Goal: Information Seeking & Learning: Find specific fact

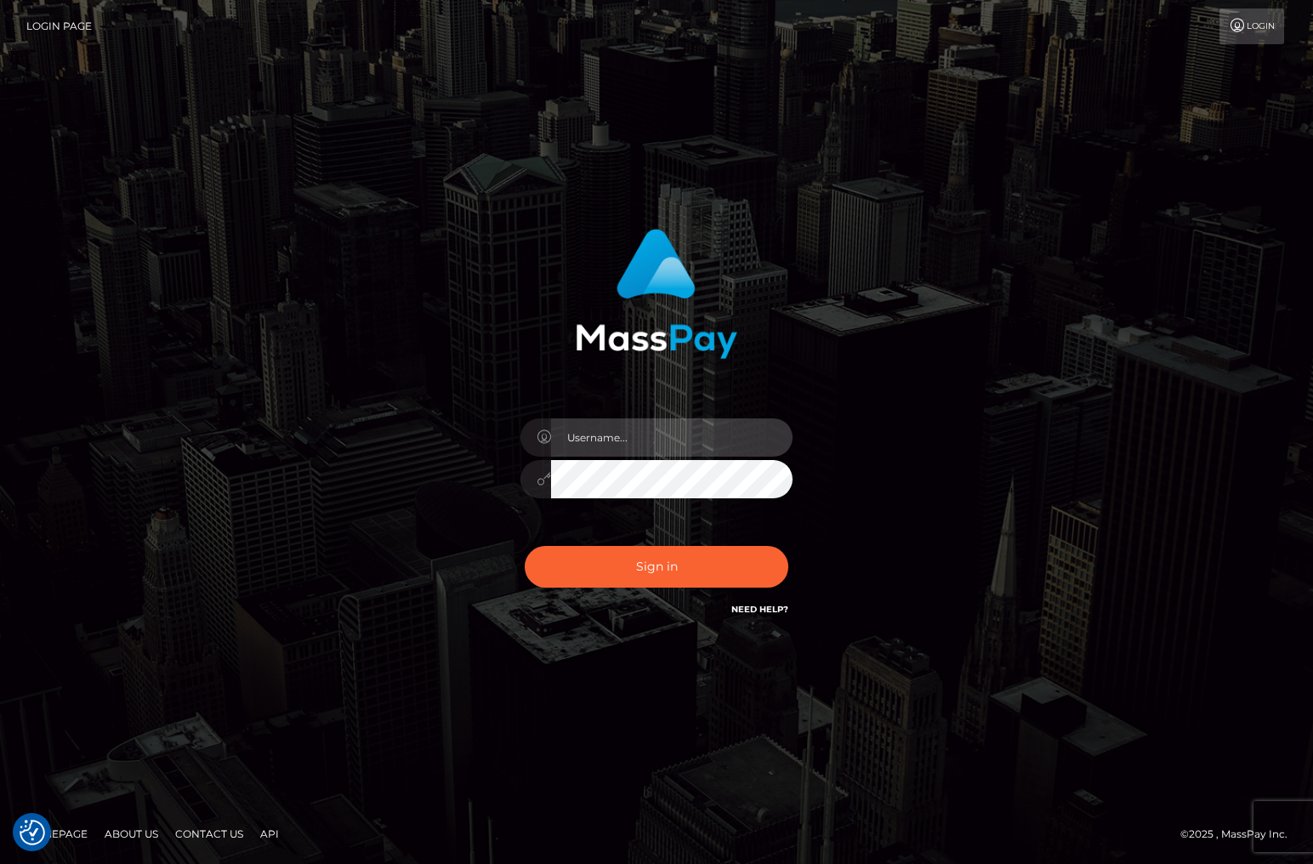
click at [635, 441] on input "text" at bounding box center [671, 437] width 241 height 38
type input "christianc.xcite"
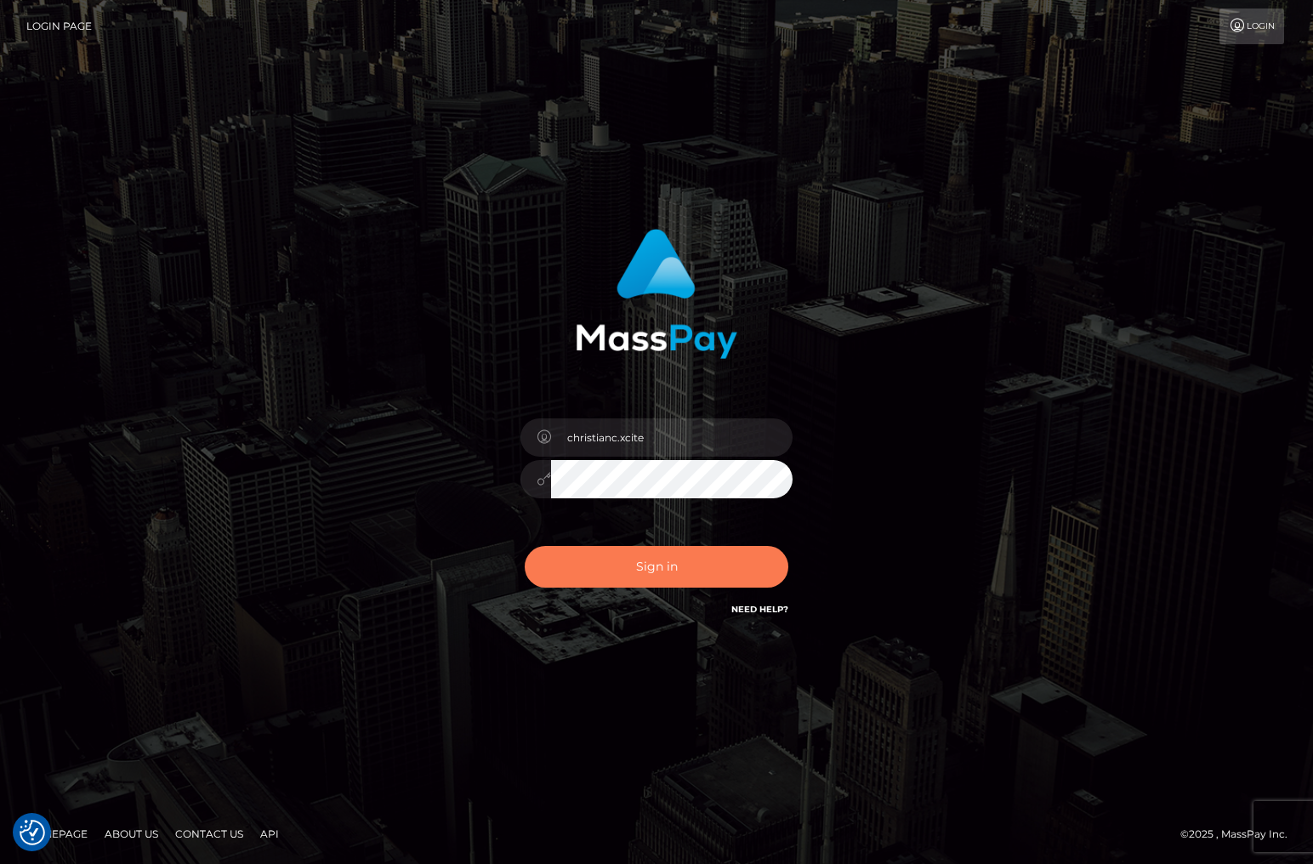
click at [684, 544] on div "Sign in Need Help?" at bounding box center [657, 574] width 298 height 76
click at [684, 560] on button "Sign in" at bounding box center [657, 567] width 264 height 42
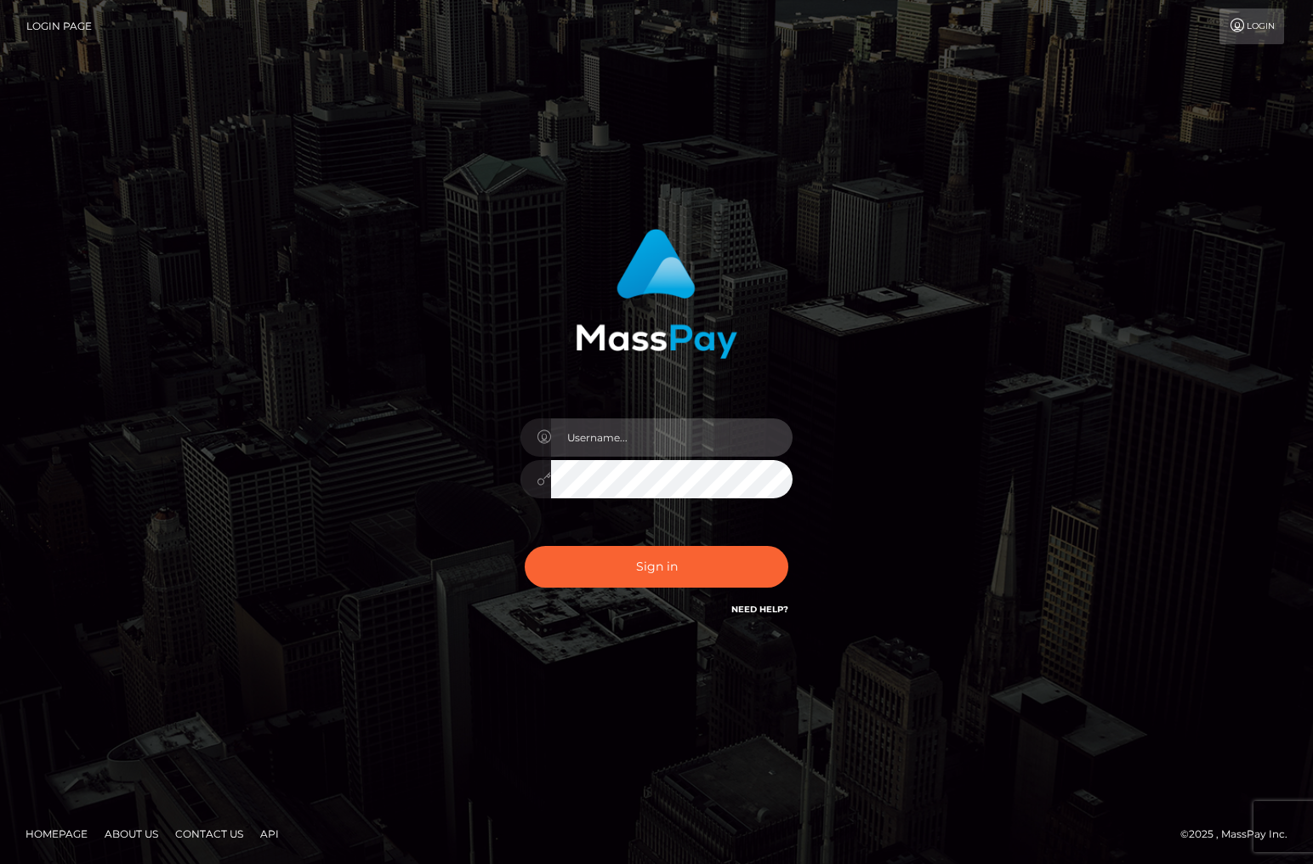
click at [601, 439] on input "text" at bounding box center [671, 437] width 241 height 38
type input "christianc.xcite"
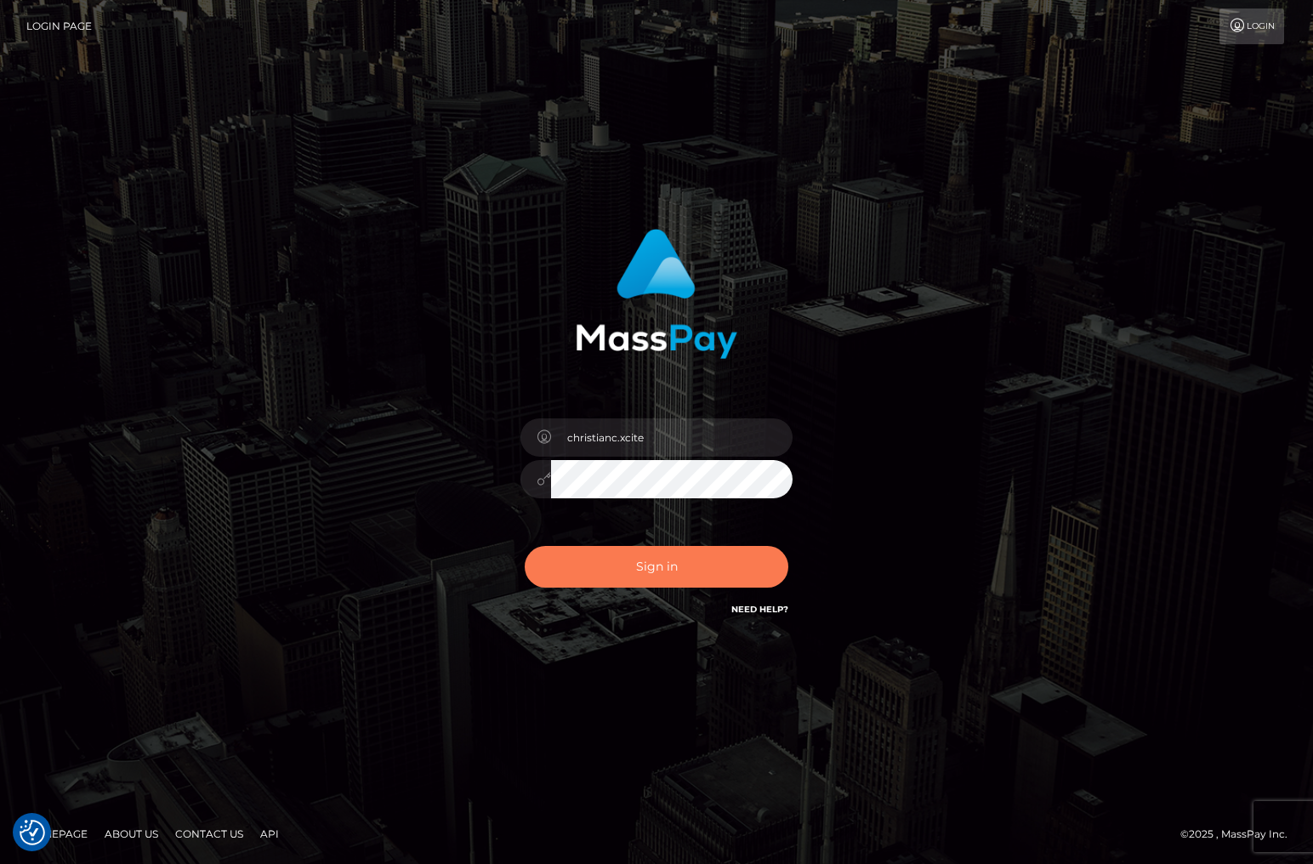
click at [611, 551] on button "Sign in" at bounding box center [657, 567] width 264 height 42
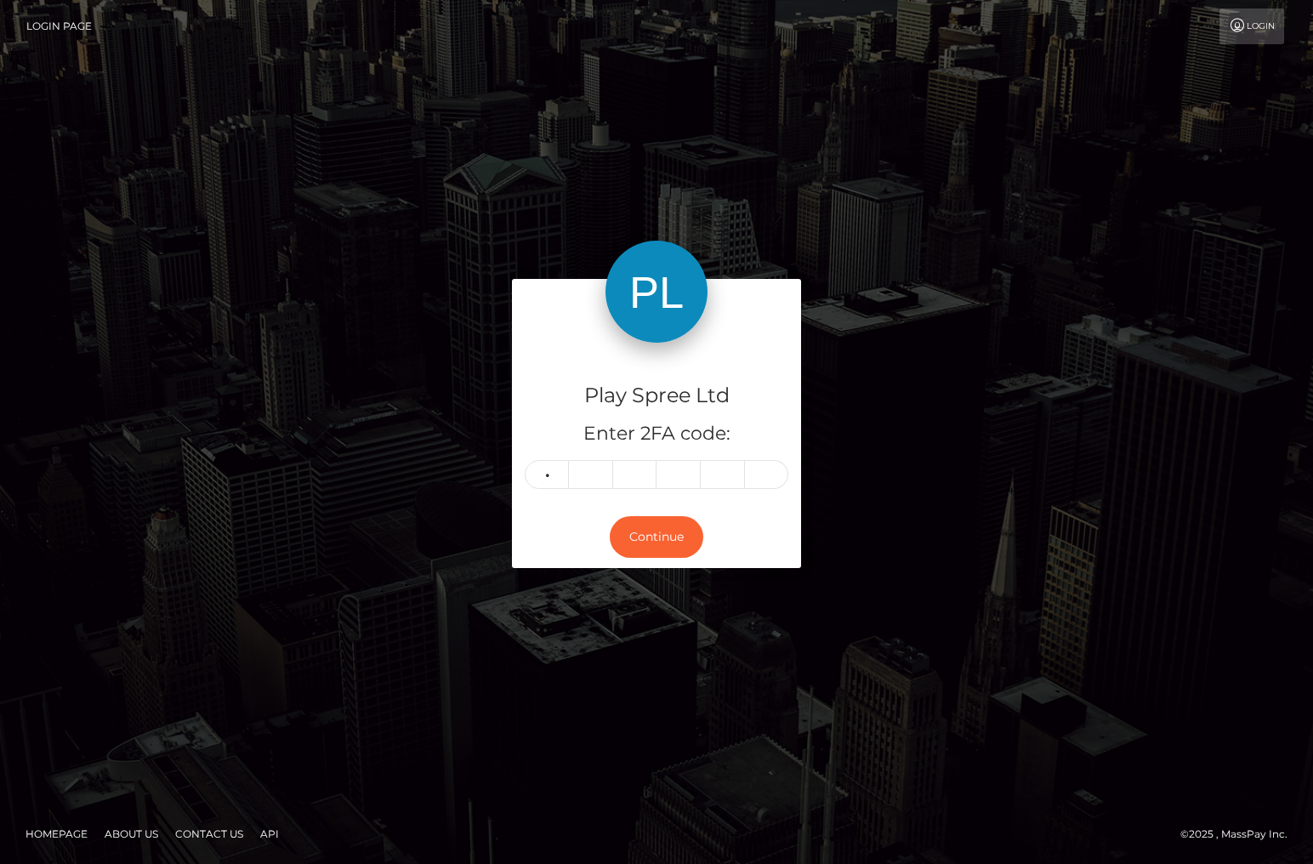
type input "3"
type input "8"
type input "5"
type input "0"
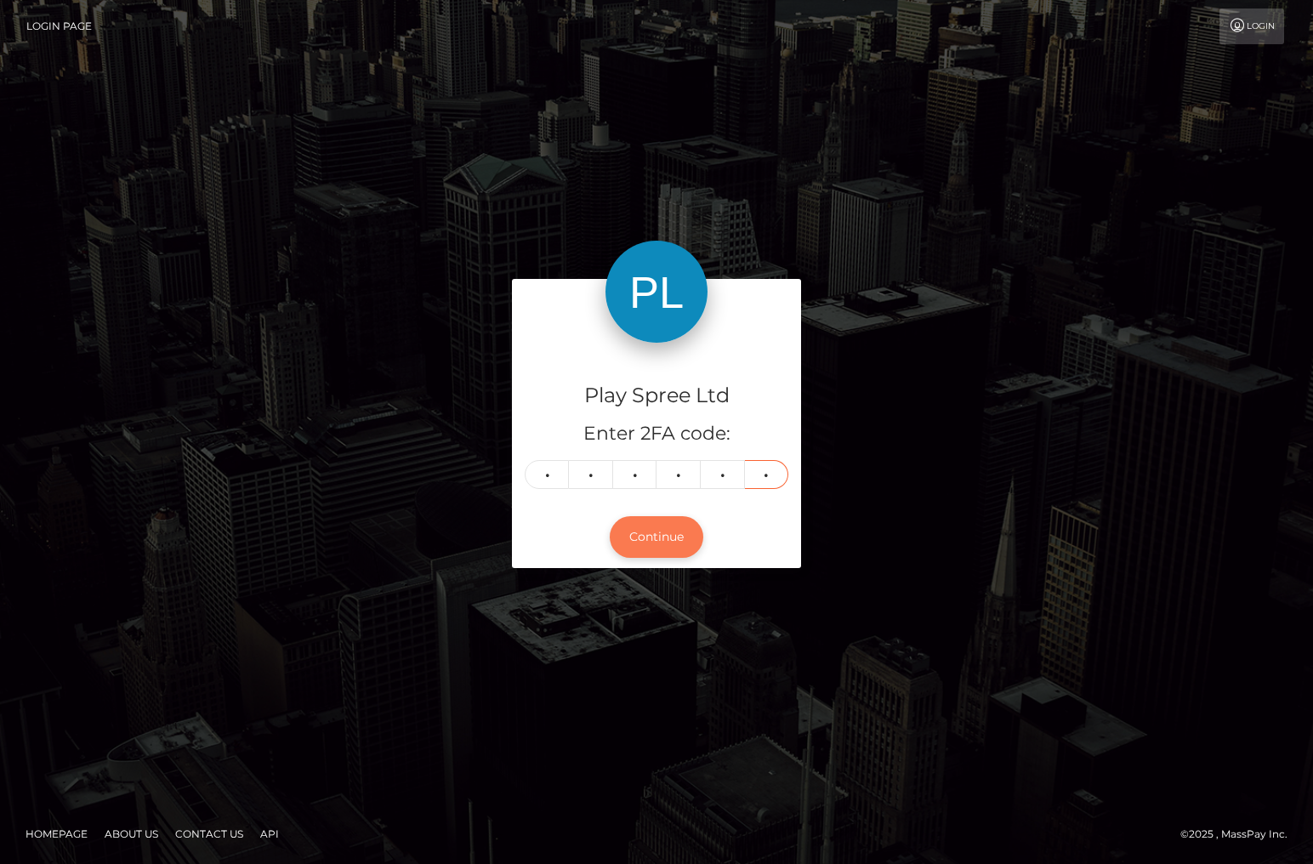
type input "4"
click at [660, 535] on button "Continue" at bounding box center [657, 537] width 94 height 42
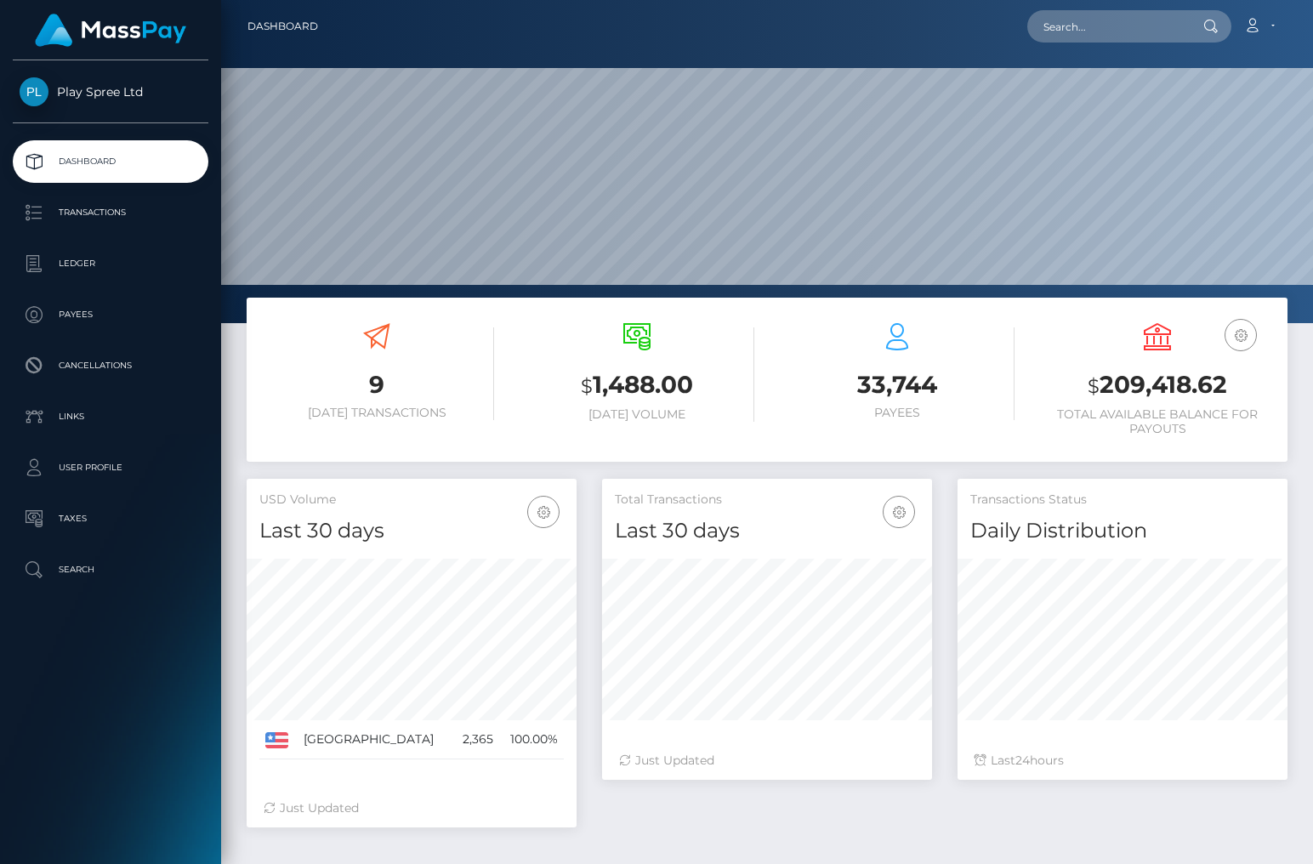
scroll to position [301, 330]
click at [116, 270] on p "Ledger" at bounding box center [111, 264] width 182 height 26
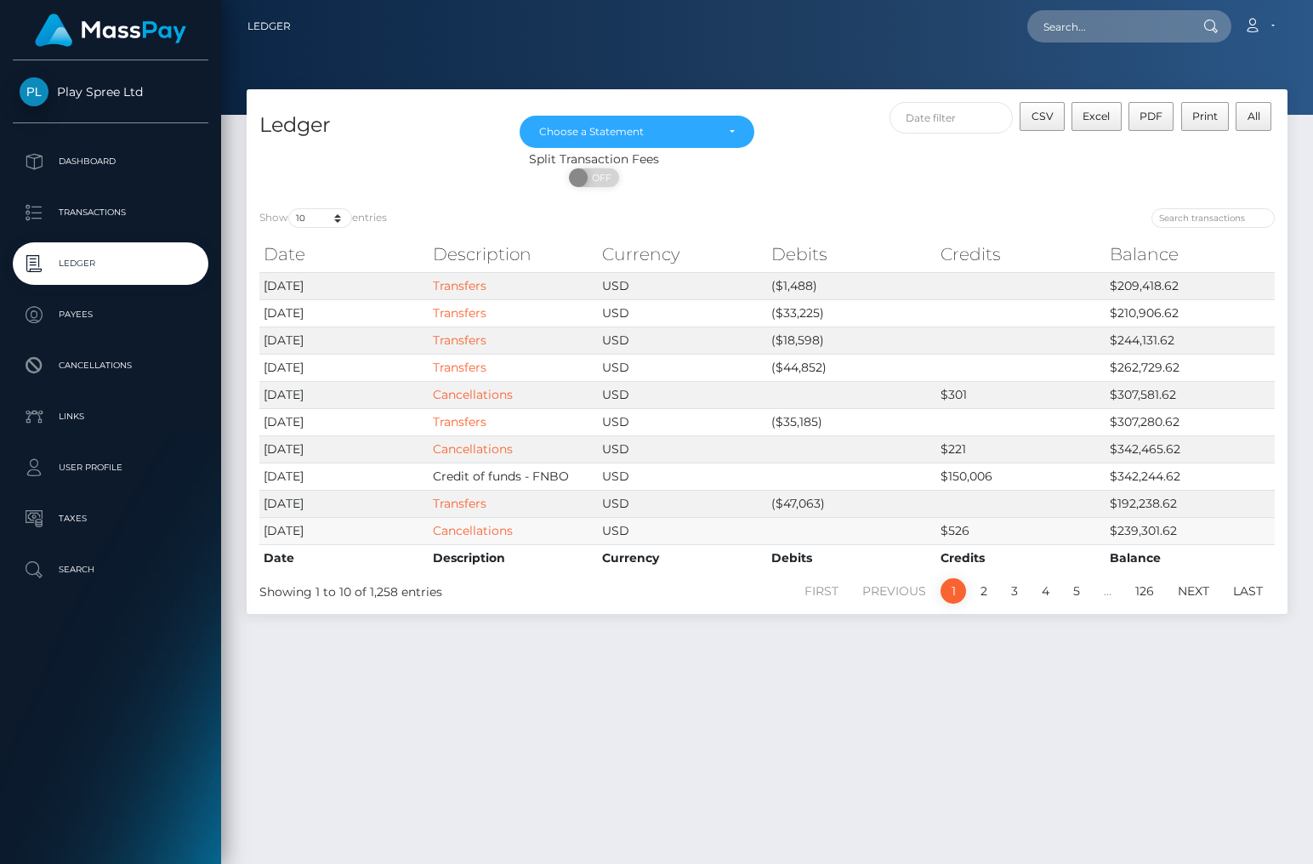
drag, startPoint x: 462, startPoint y: 524, endPoint x: 456, endPoint y: 537, distance: 14.8
click at [462, 524] on link "Cancellations" at bounding box center [473, 530] width 80 height 15
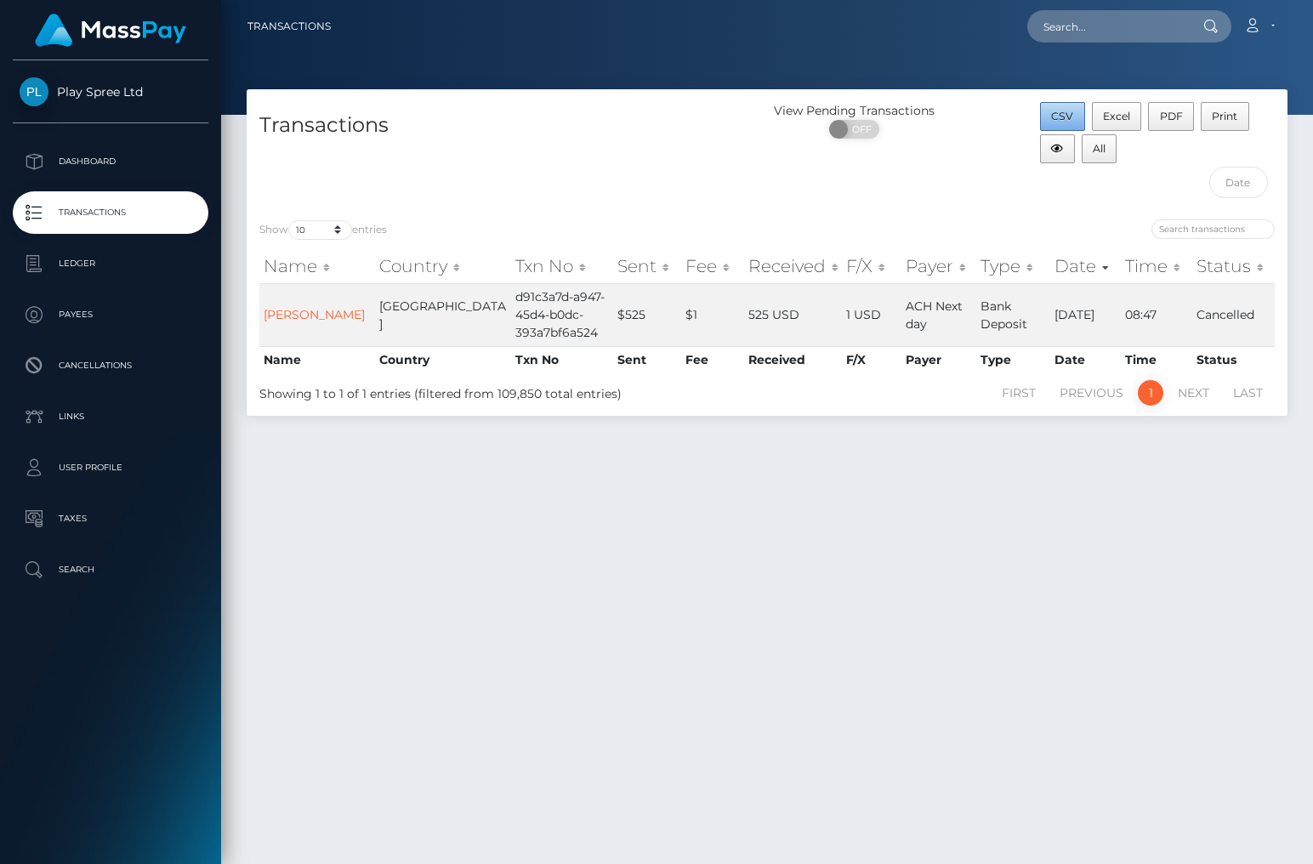
click at [1074, 116] on button "CSV" at bounding box center [1062, 116] width 45 height 29
click at [1146, 661] on div "Transactions View Pending Transactions ON OFF CSV Excel PDF Print All Show 10 2…" at bounding box center [767, 468] width 1092 height 759
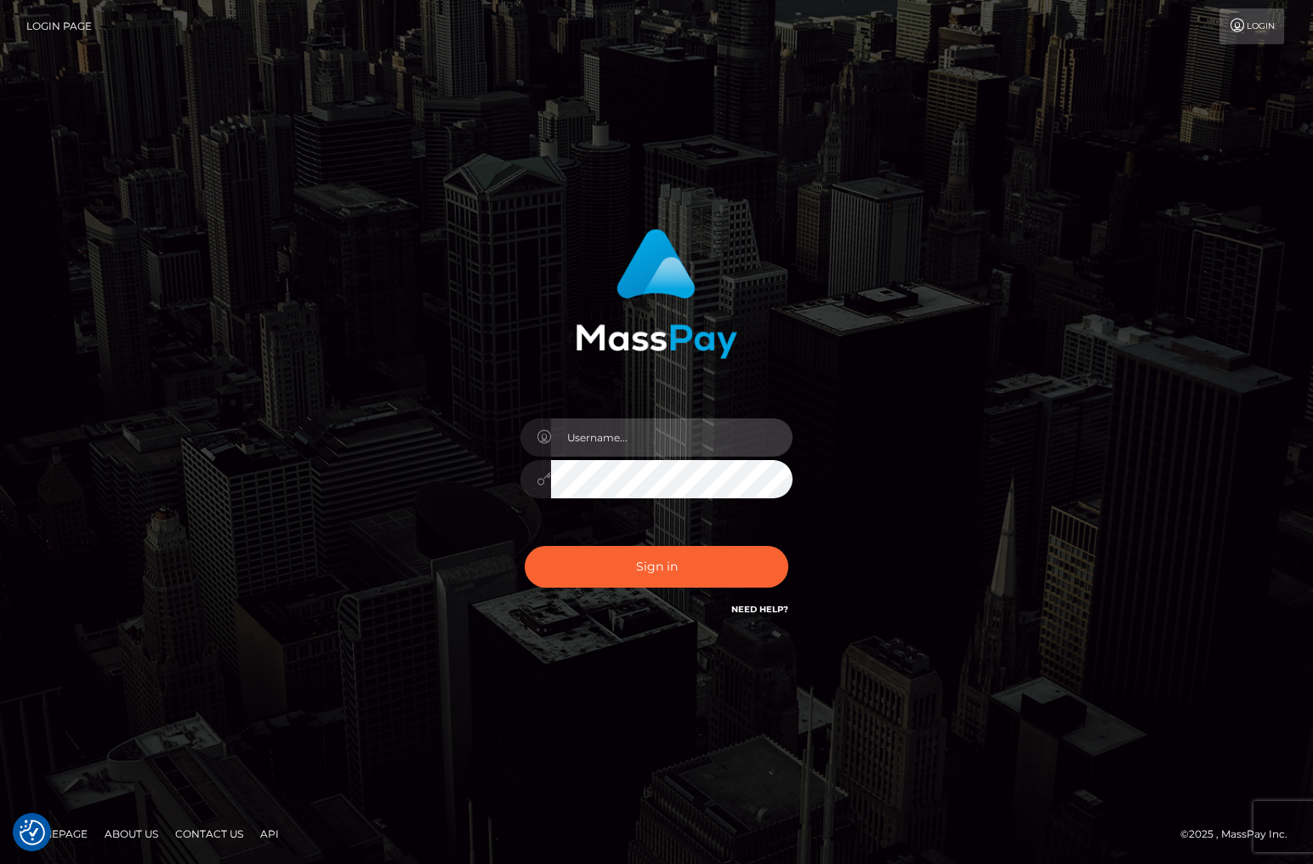
click at [675, 438] on input "text" at bounding box center [671, 437] width 241 height 38
type input "christianc.xcite"
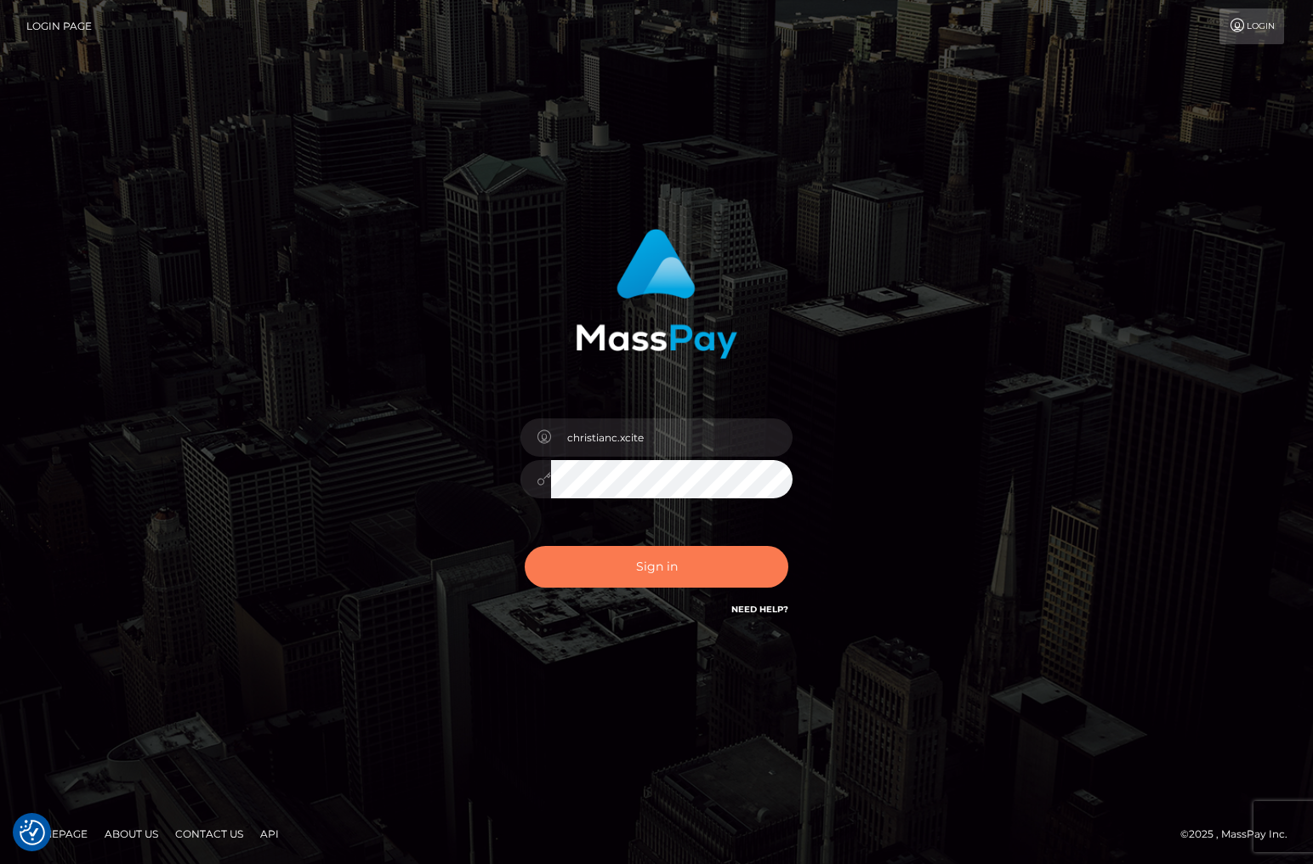
click at [712, 574] on button "Sign in" at bounding box center [657, 567] width 264 height 42
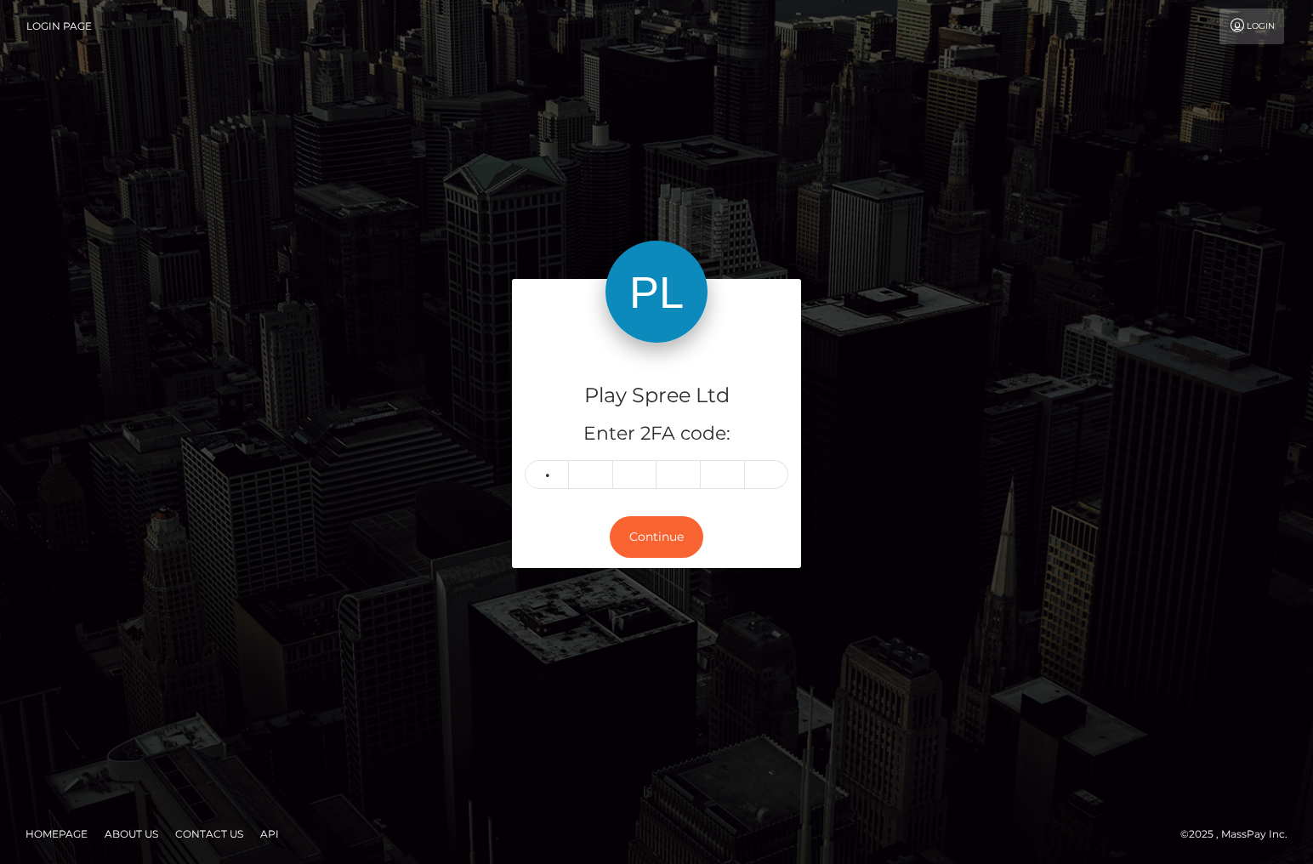
type input "5"
type input "4"
type input "1"
type input "8"
type input "2"
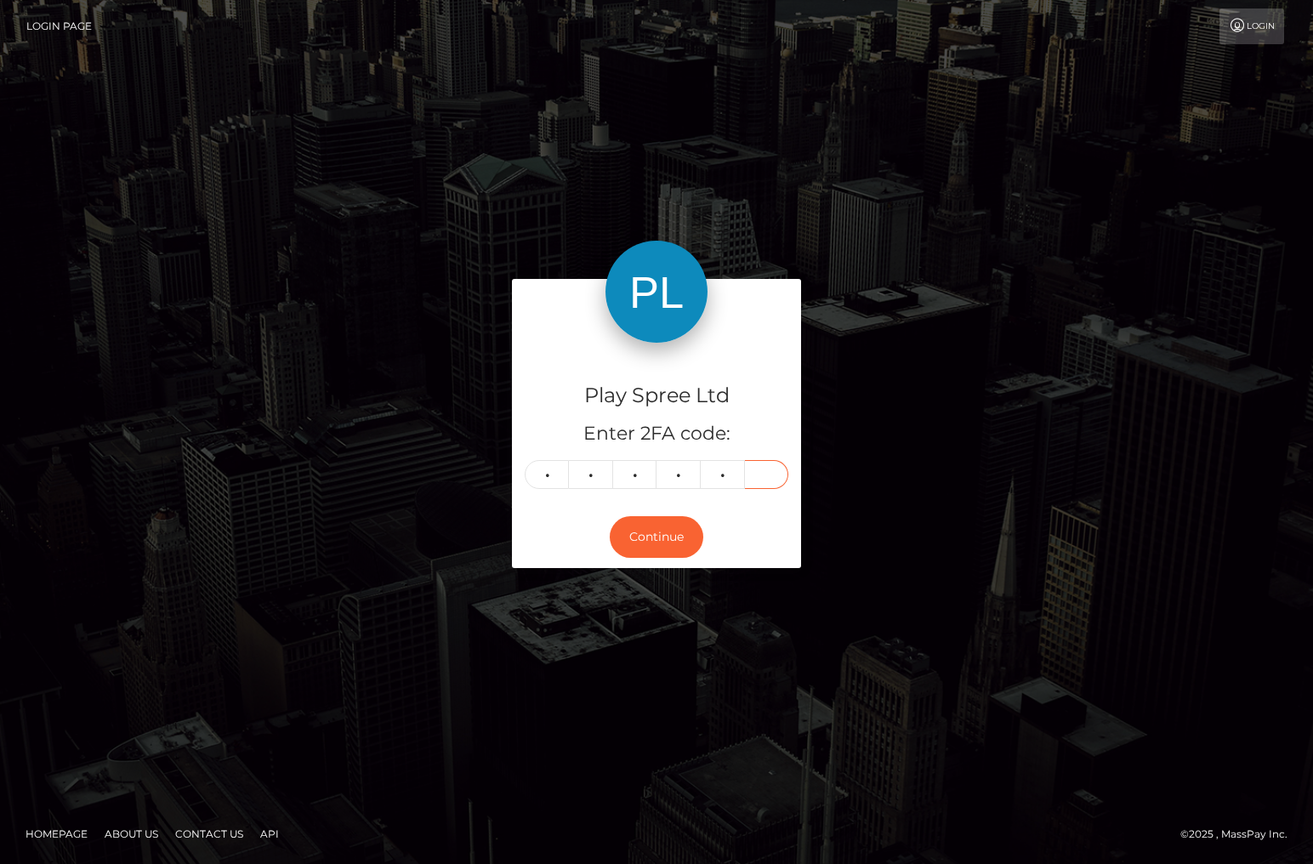
type input "9"
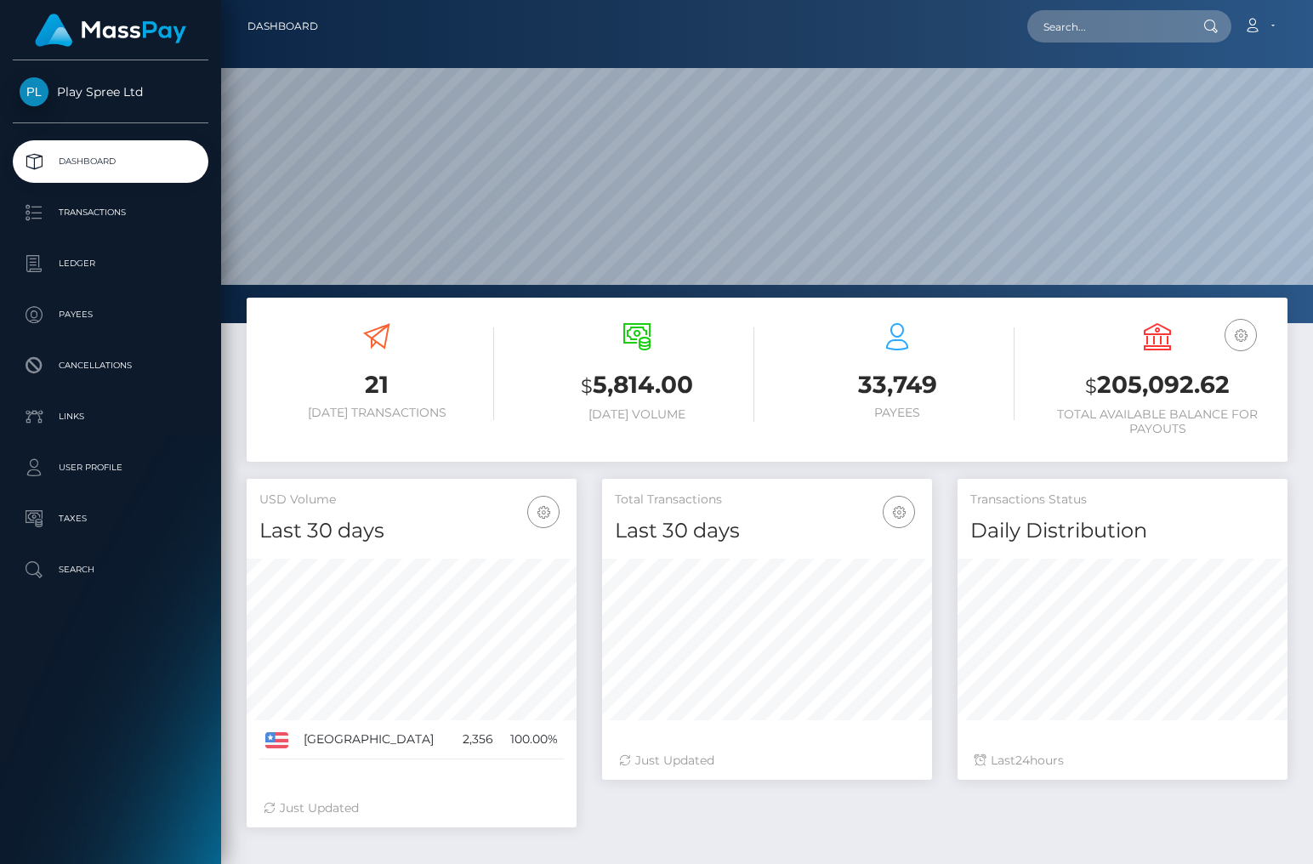
scroll to position [301, 330]
click at [87, 259] on p "Ledger" at bounding box center [111, 264] width 182 height 26
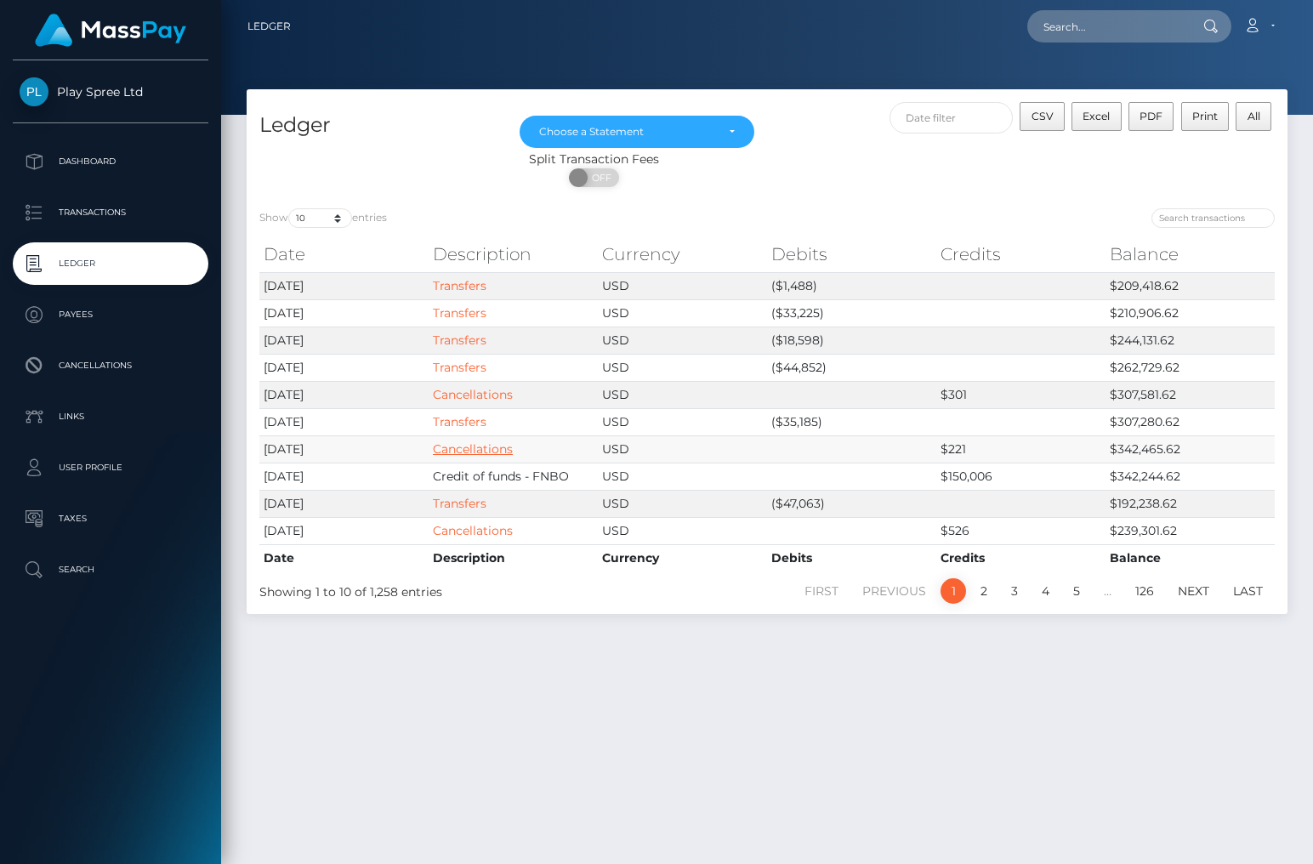
click at [500, 450] on link "Cancellations" at bounding box center [473, 448] width 80 height 15
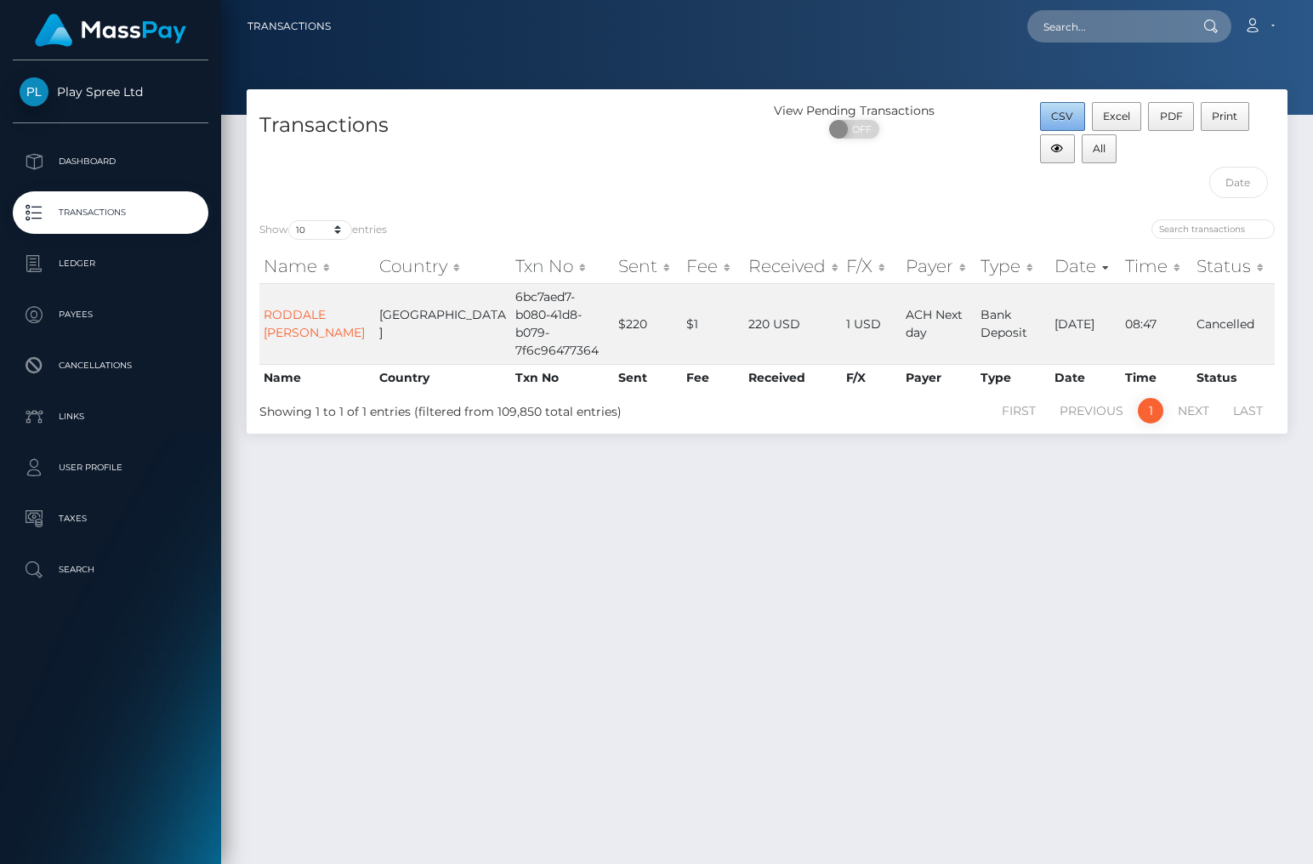
click at [1069, 113] on span "CSV" at bounding box center [1062, 116] width 22 height 13
click at [1169, 568] on div "Transactions View Pending Transactions ON OFF CSV Excel PDF Print All Show 10 2…" at bounding box center [767, 468] width 1092 height 759
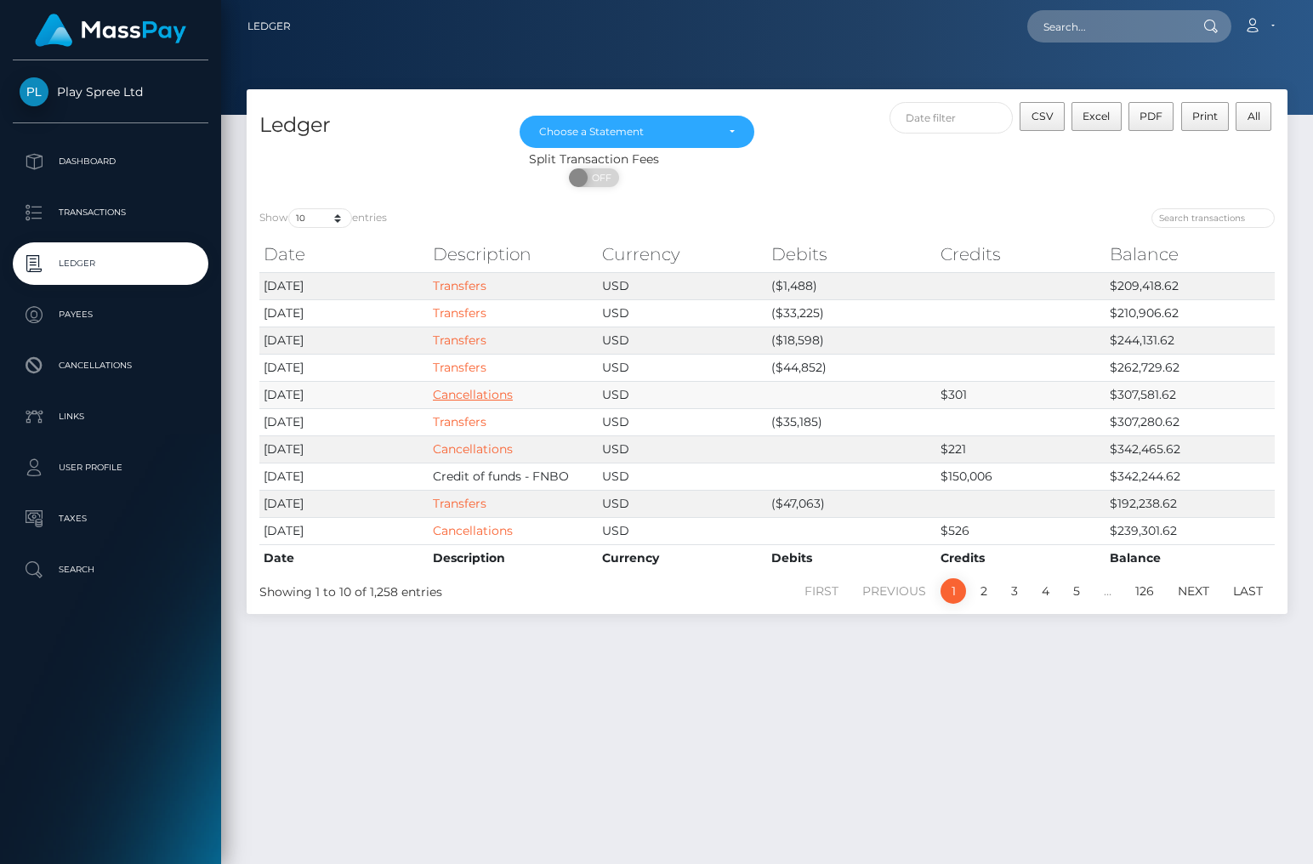
click at [501, 391] on link "Cancellations" at bounding box center [473, 394] width 80 height 15
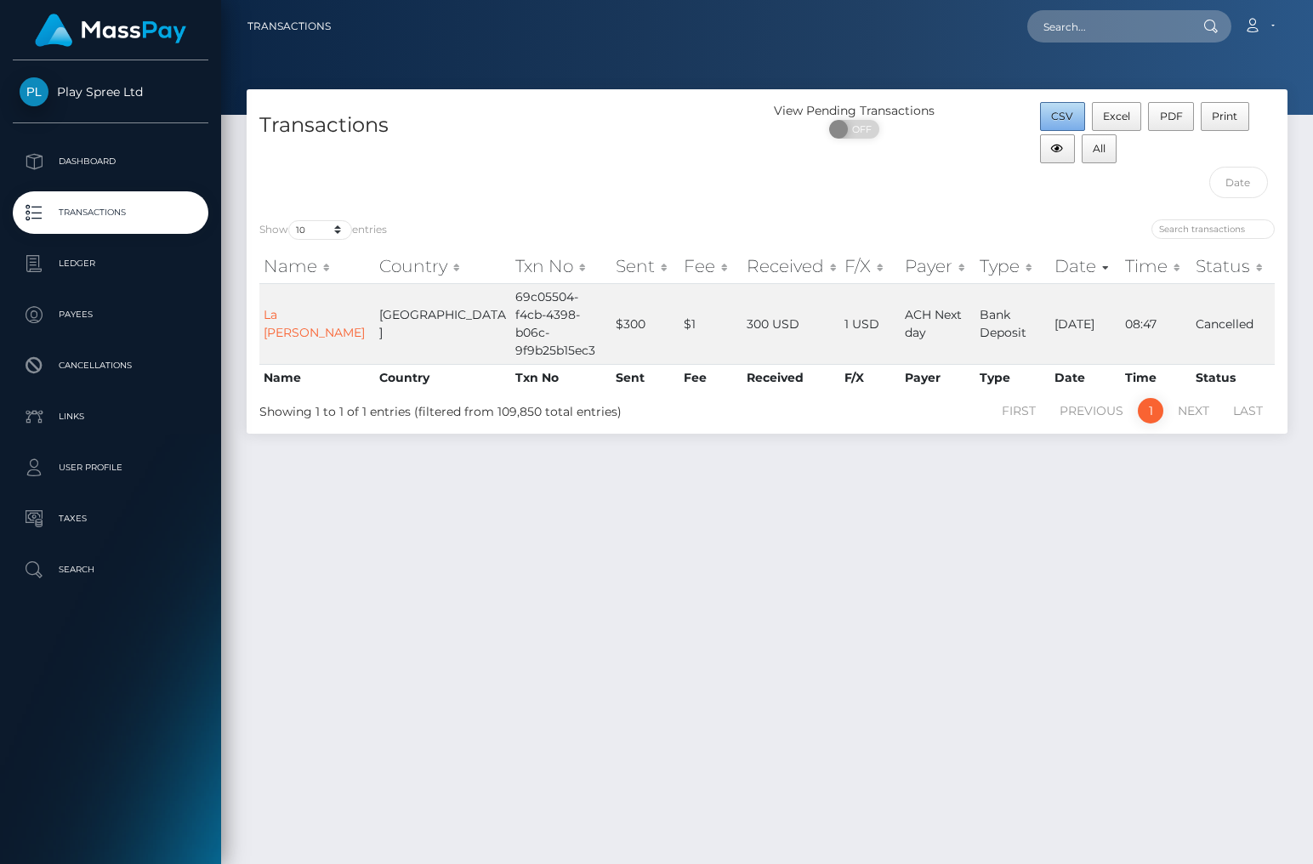
click at [1065, 116] on span "CSV" at bounding box center [1062, 116] width 22 height 13
click at [1139, 539] on div "Transactions View Pending Transactions ON OFF CSV Excel PDF Print All Show 10 2…" at bounding box center [767, 468] width 1092 height 759
click at [1077, 24] on input "text" at bounding box center [1107, 26] width 160 height 32
paste input "1624125"
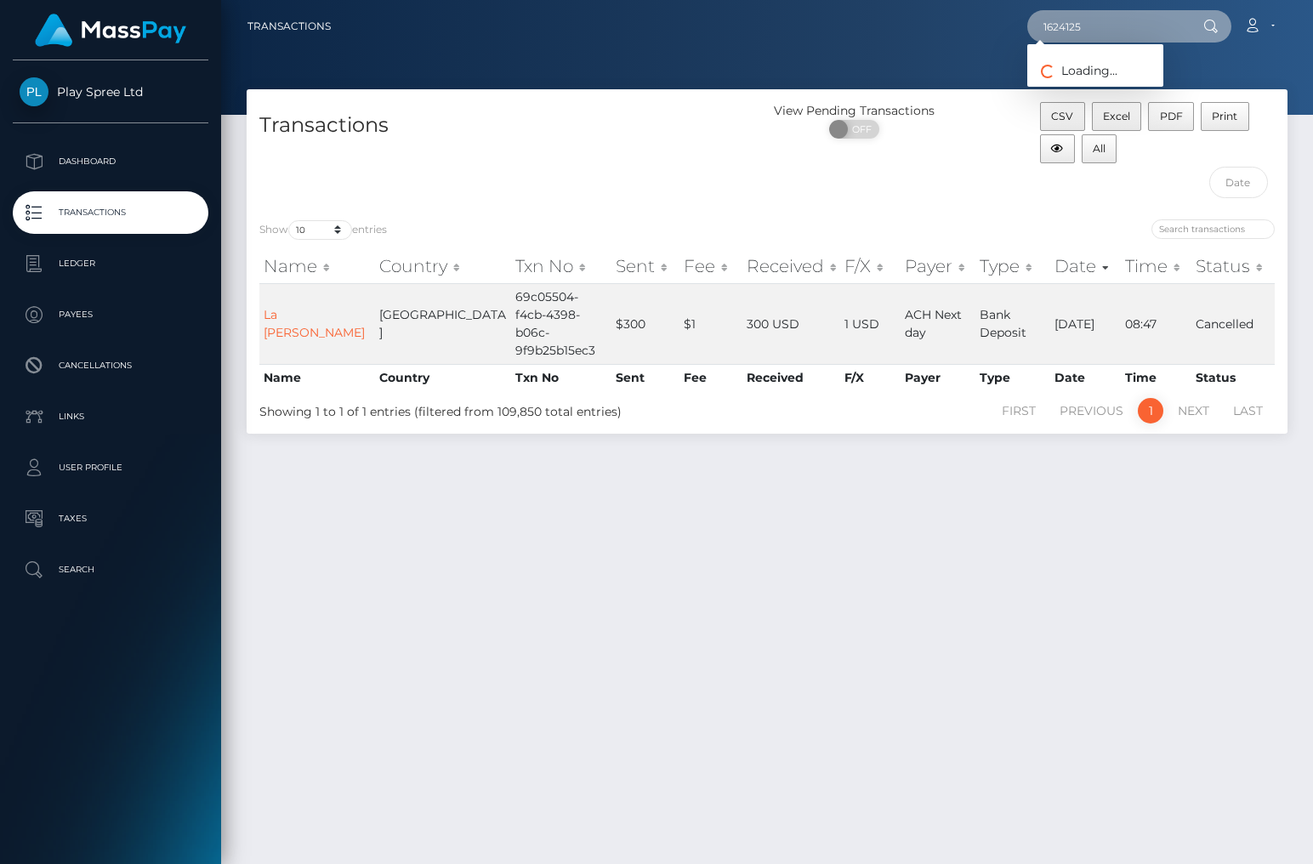
type input "1624125"
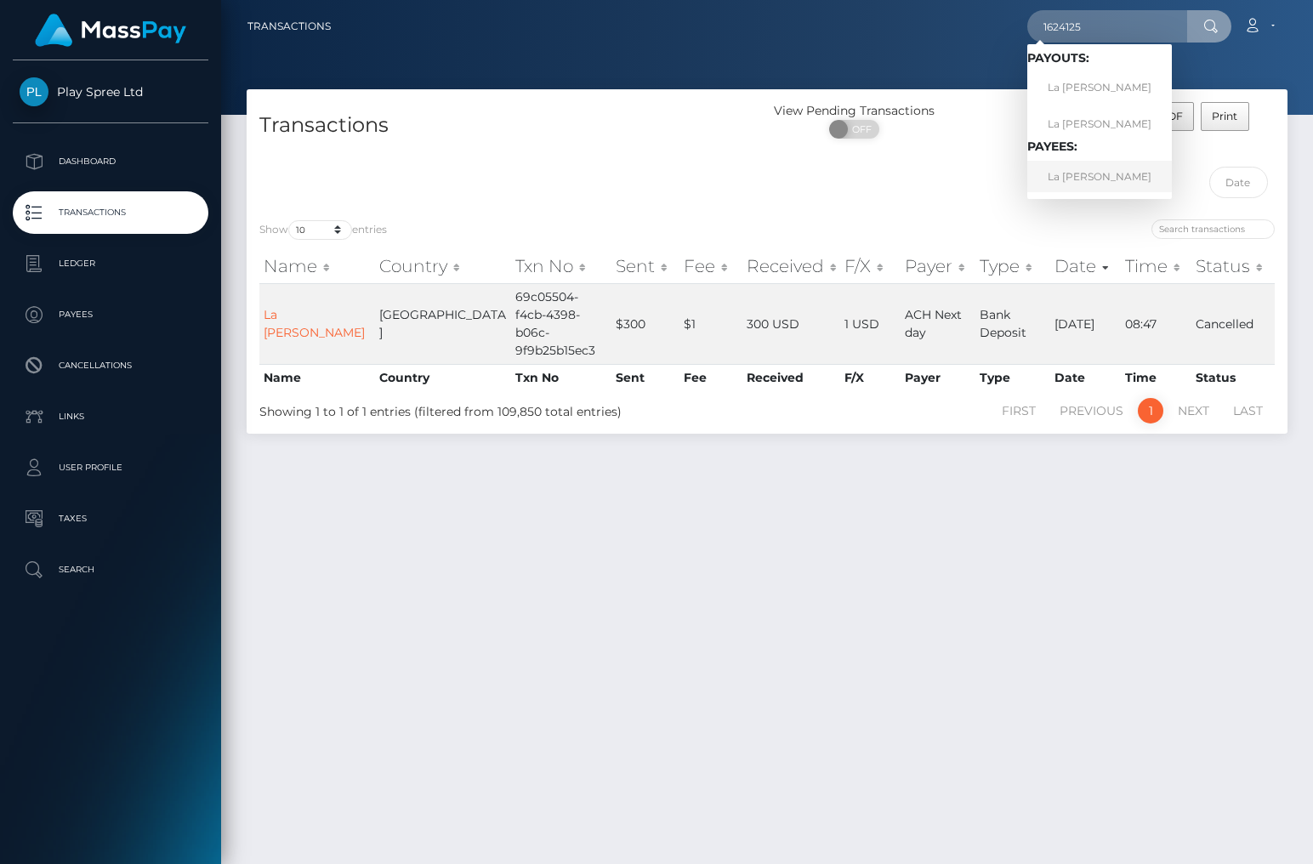
click at [1112, 180] on link "La [PERSON_NAME]" at bounding box center [1099, 176] width 145 height 31
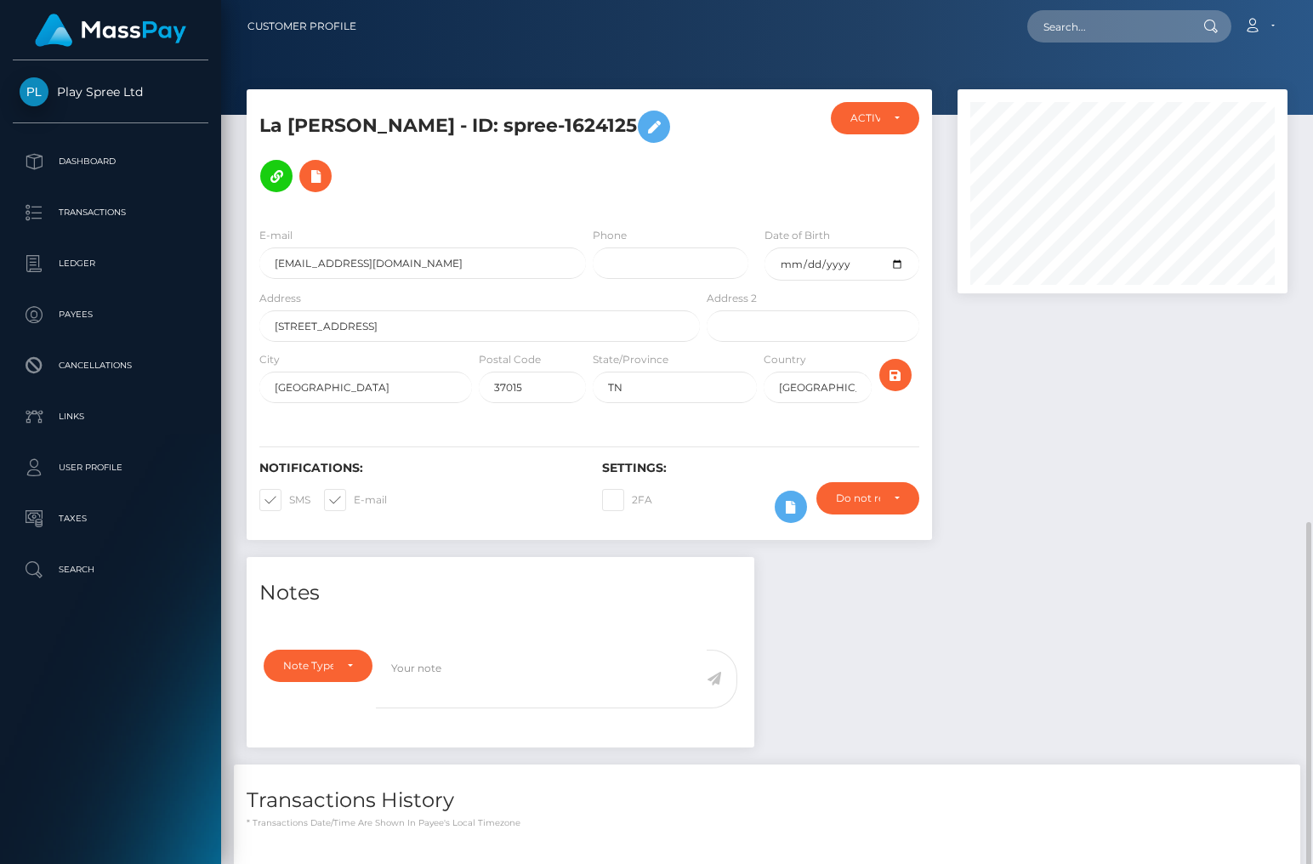
scroll to position [299, 0]
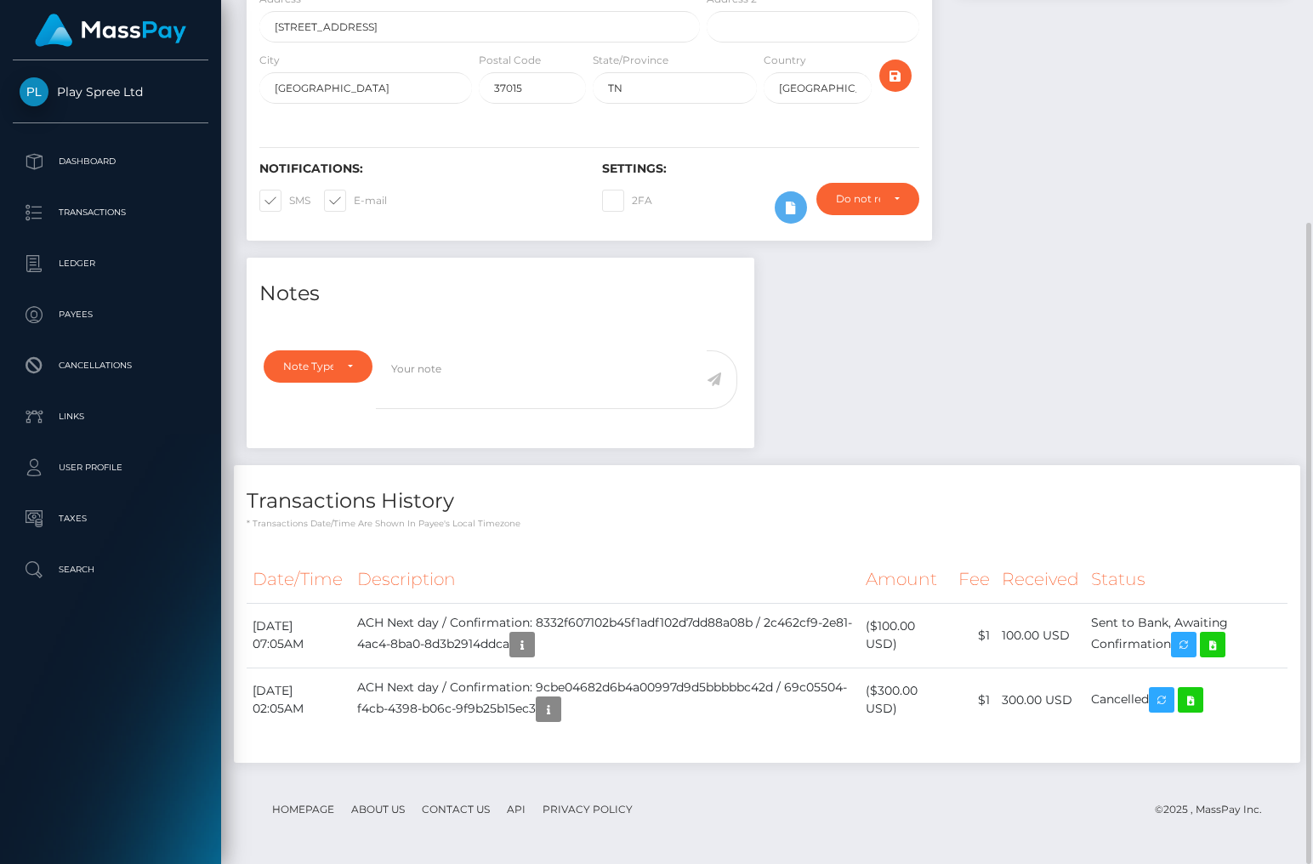
click at [1105, 247] on div at bounding box center [1122, 24] width 355 height 468
click at [1144, 343] on div "Notes Note Type Compliance Clear Compliance General Note Type" at bounding box center [767, 519] width 1066 height 522
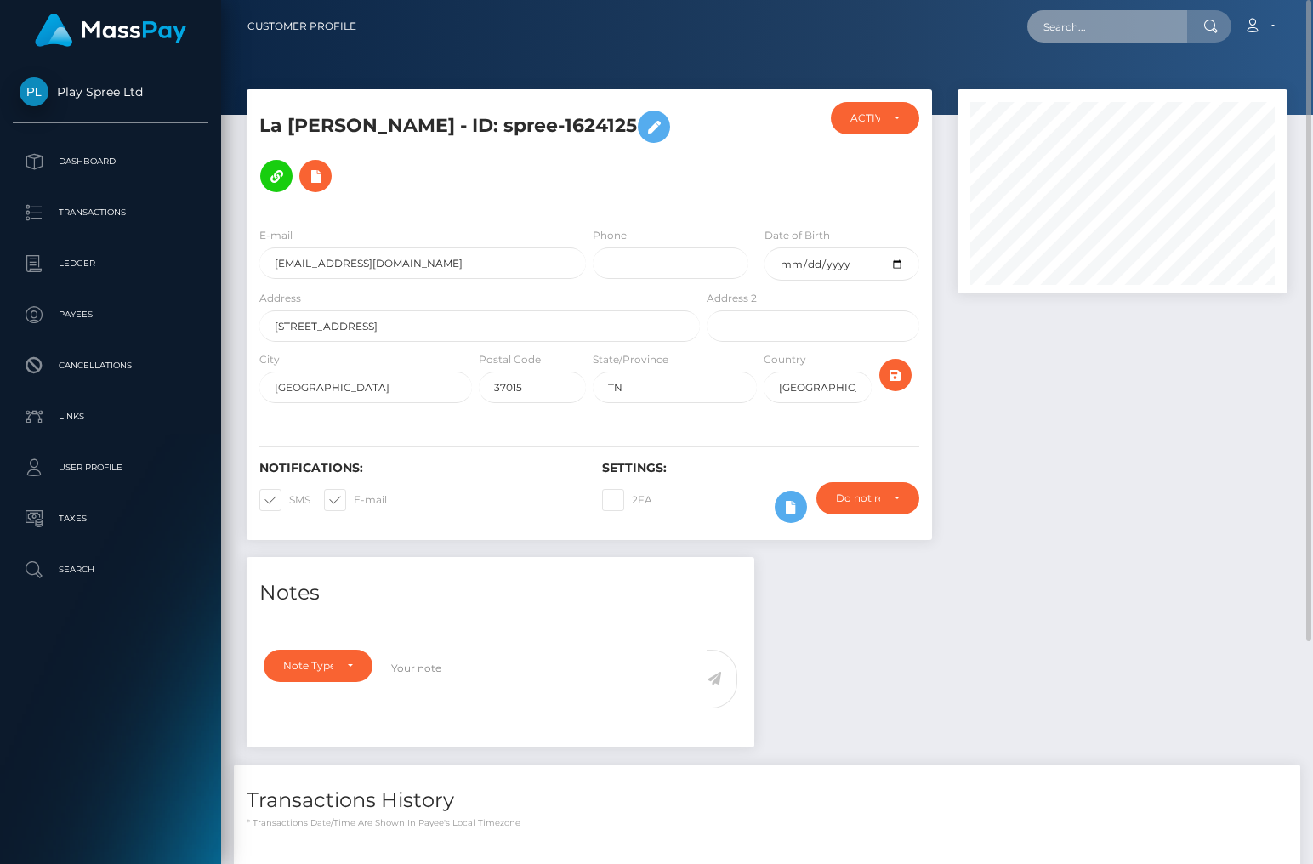
click at [1138, 27] on input "text" at bounding box center [1107, 26] width 160 height 32
paste input "1518940"
type input "1518940"
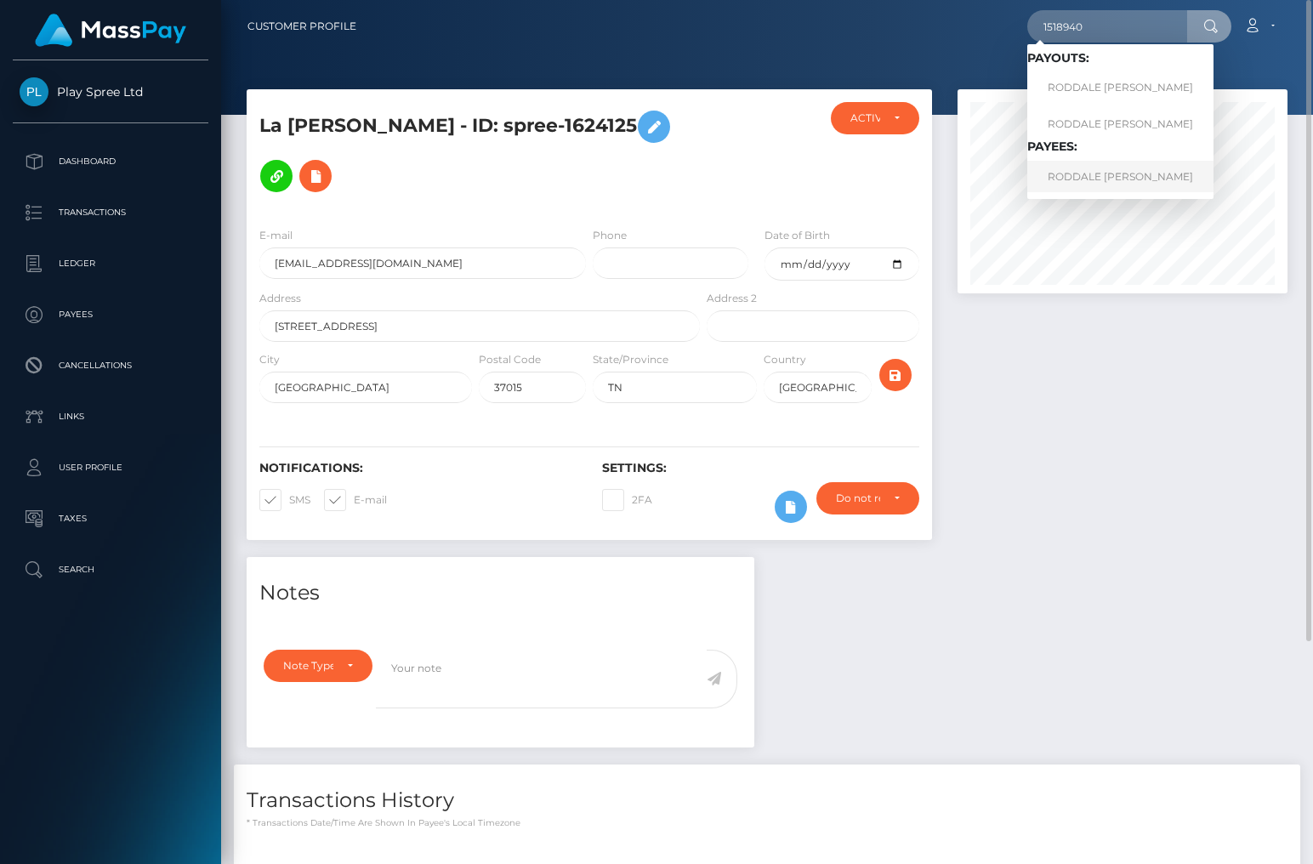
click at [1146, 174] on link "RODDALE LACHARLES SMITH" at bounding box center [1120, 176] width 186 height 31
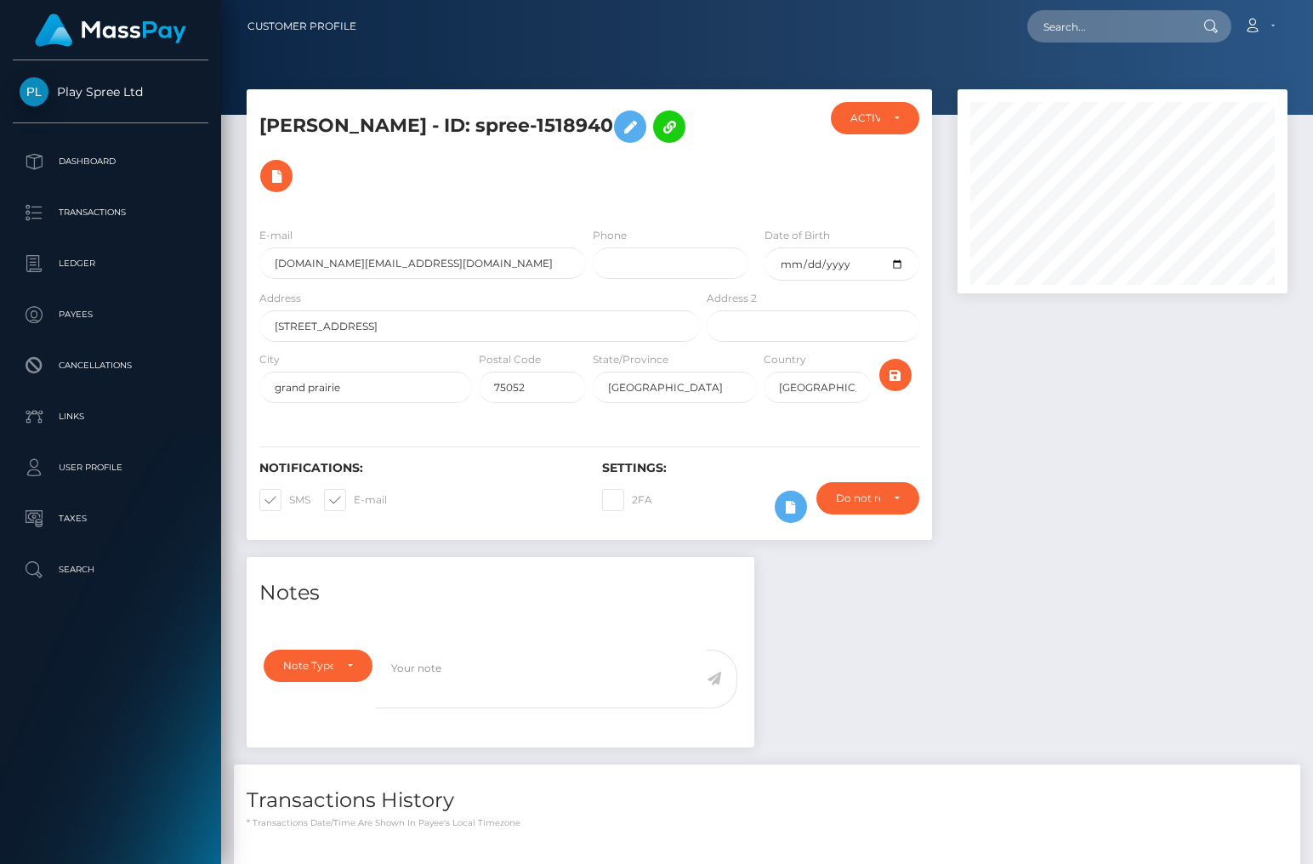
scroll to position [204, 330]
click at [1107, 428] on div at bounding box center [1122, 323] width 355 height 468
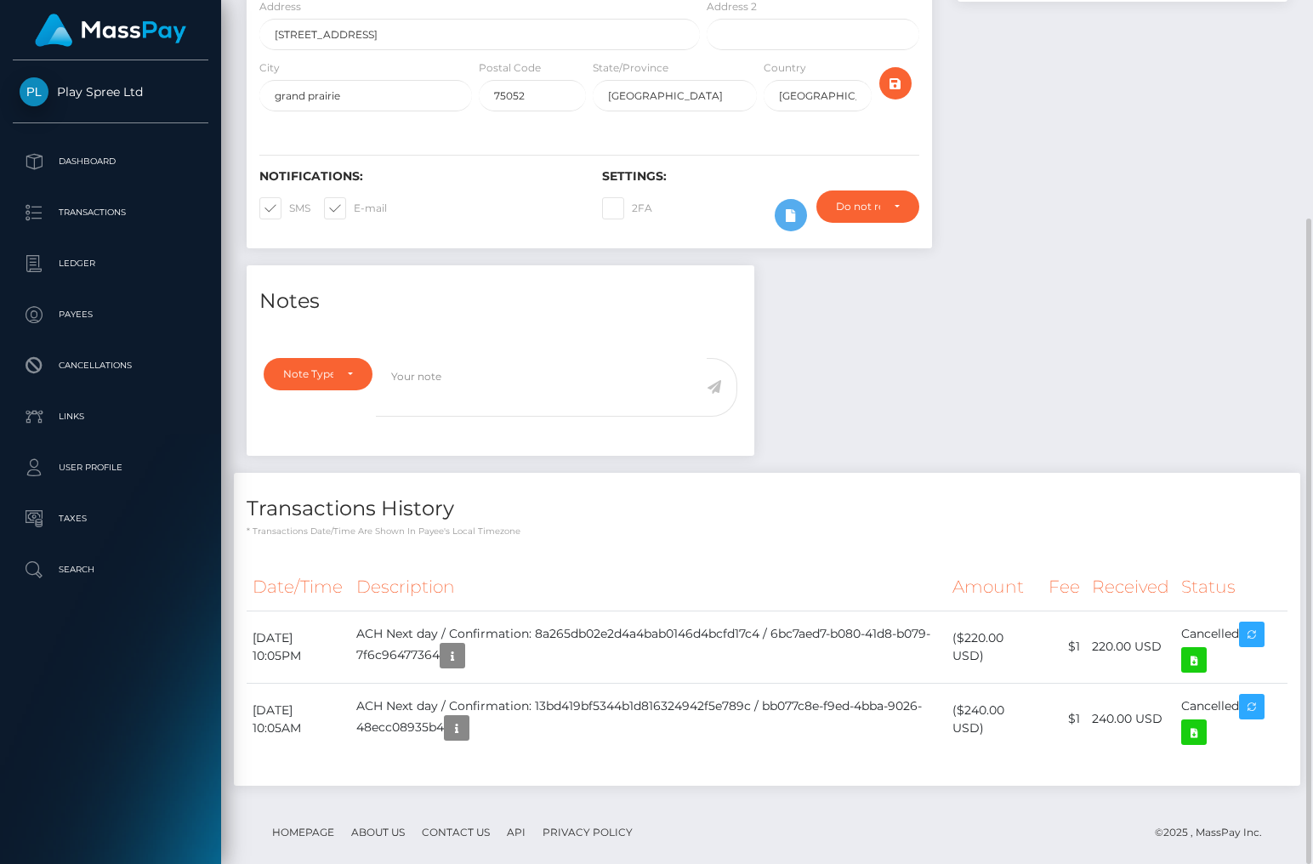
click at [1204, 149] on div at bounding box center [1122, 32] width 355 height 468
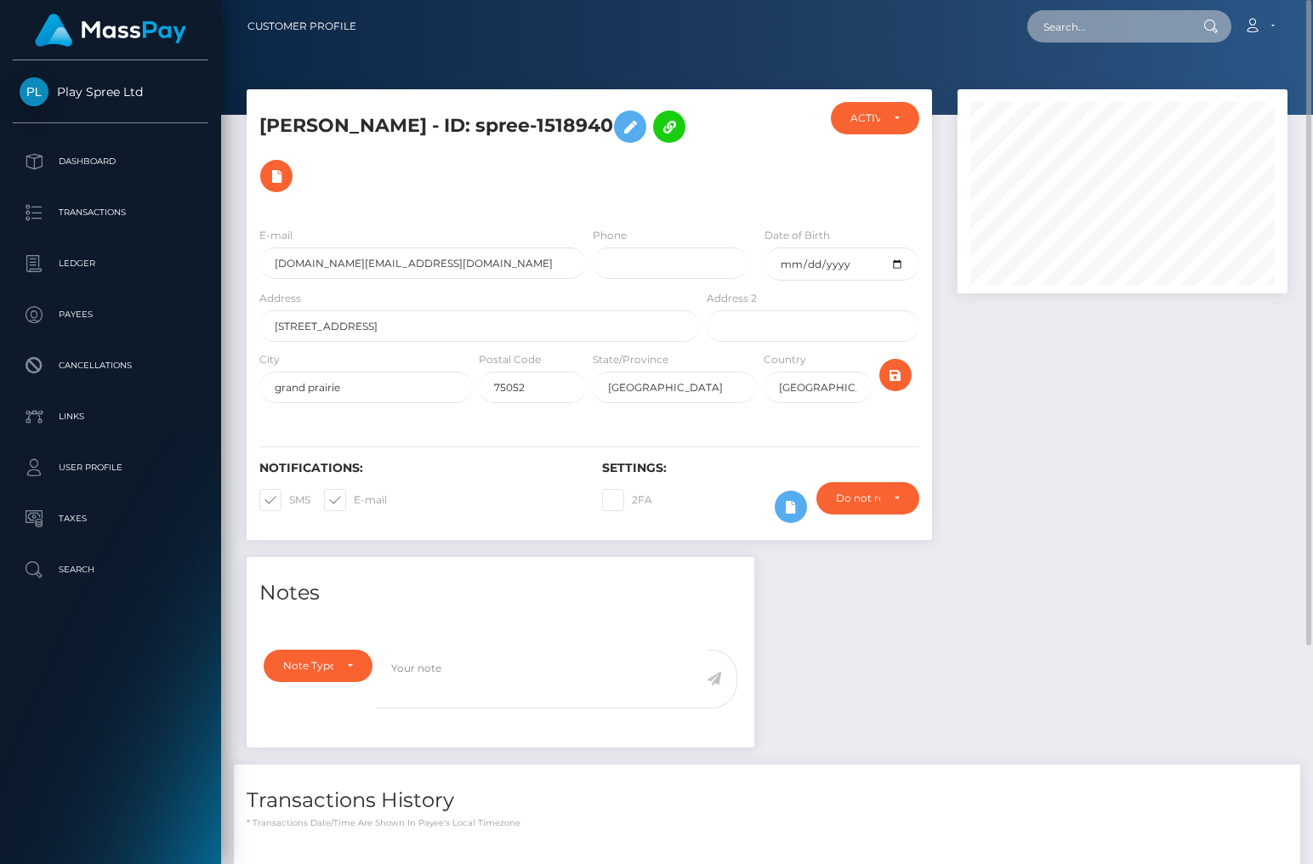
click at [1098, 25] on input "text" at bounding box center [1107, 26] width 160 height 32
paste input "1624125"
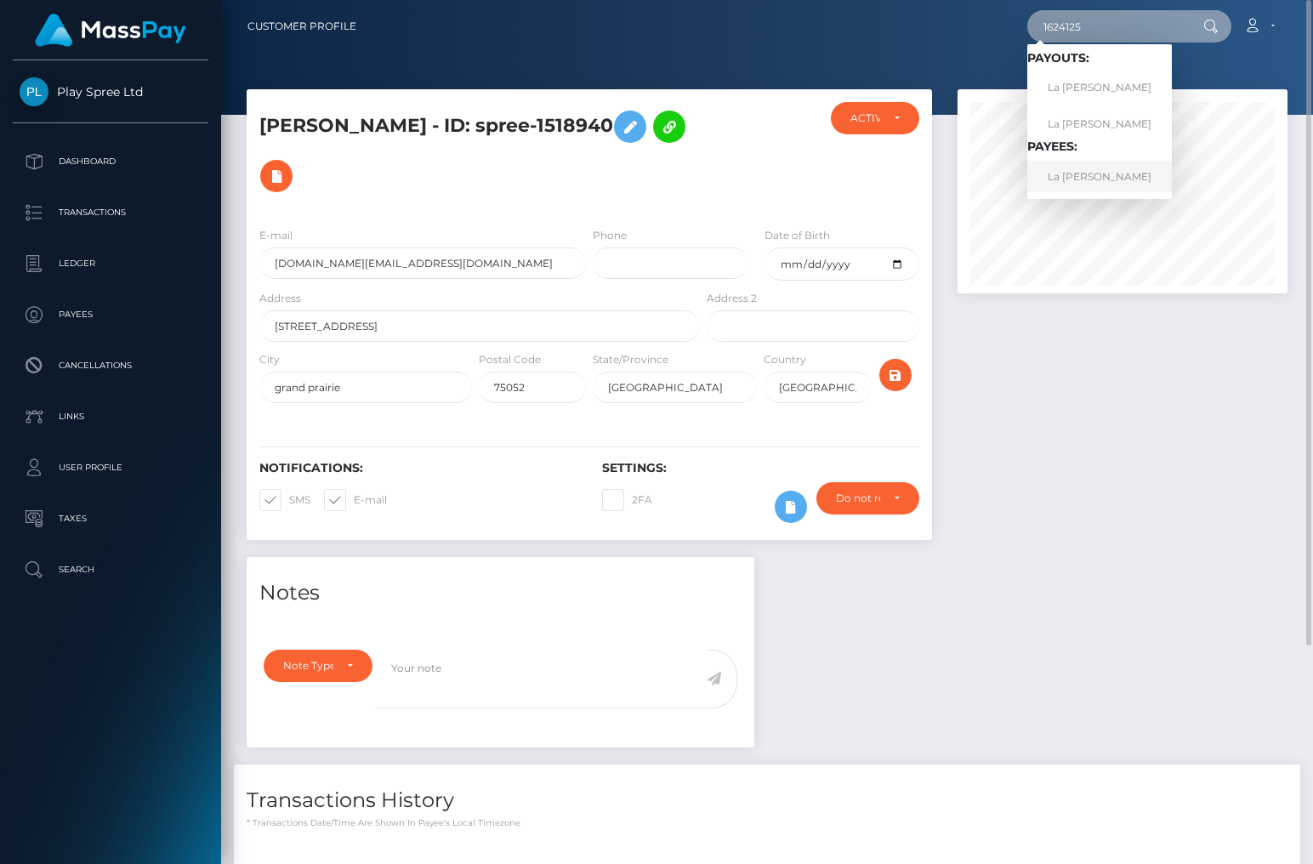
type input "1624125"
click at [1107, 176] on link "La [PERSON_NAME]" at bounding box center [1099, 176] width 145 height 31
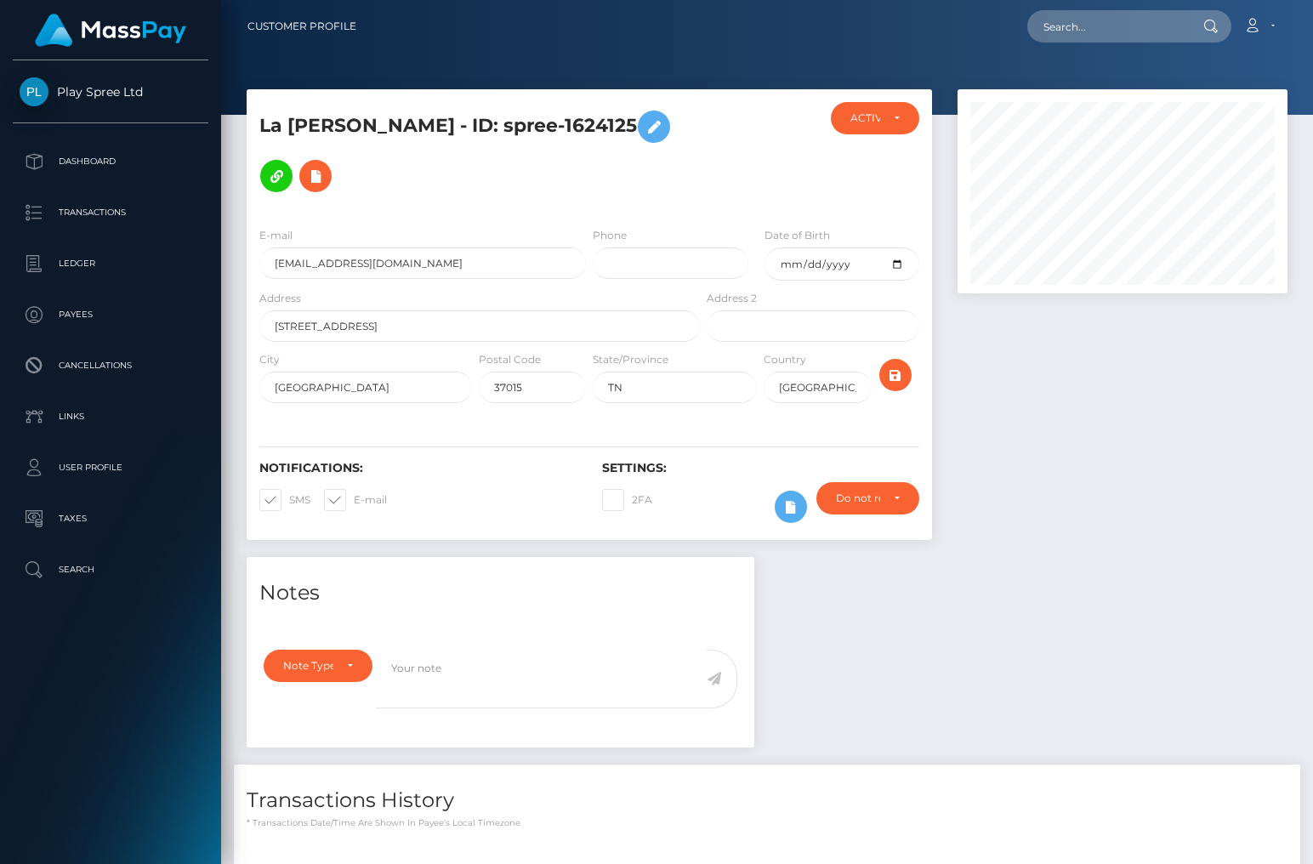
scroll to position [204, 330]
click at [1109, 412] on div at bounding box center [1122, 323] width 355 height 468
click at [1086, 25] on input "text" at bounding box center [1107, 26] width 160 height 32
paste input "69c05504-f4cb-4398-b06c-9f9b25b15ec3"
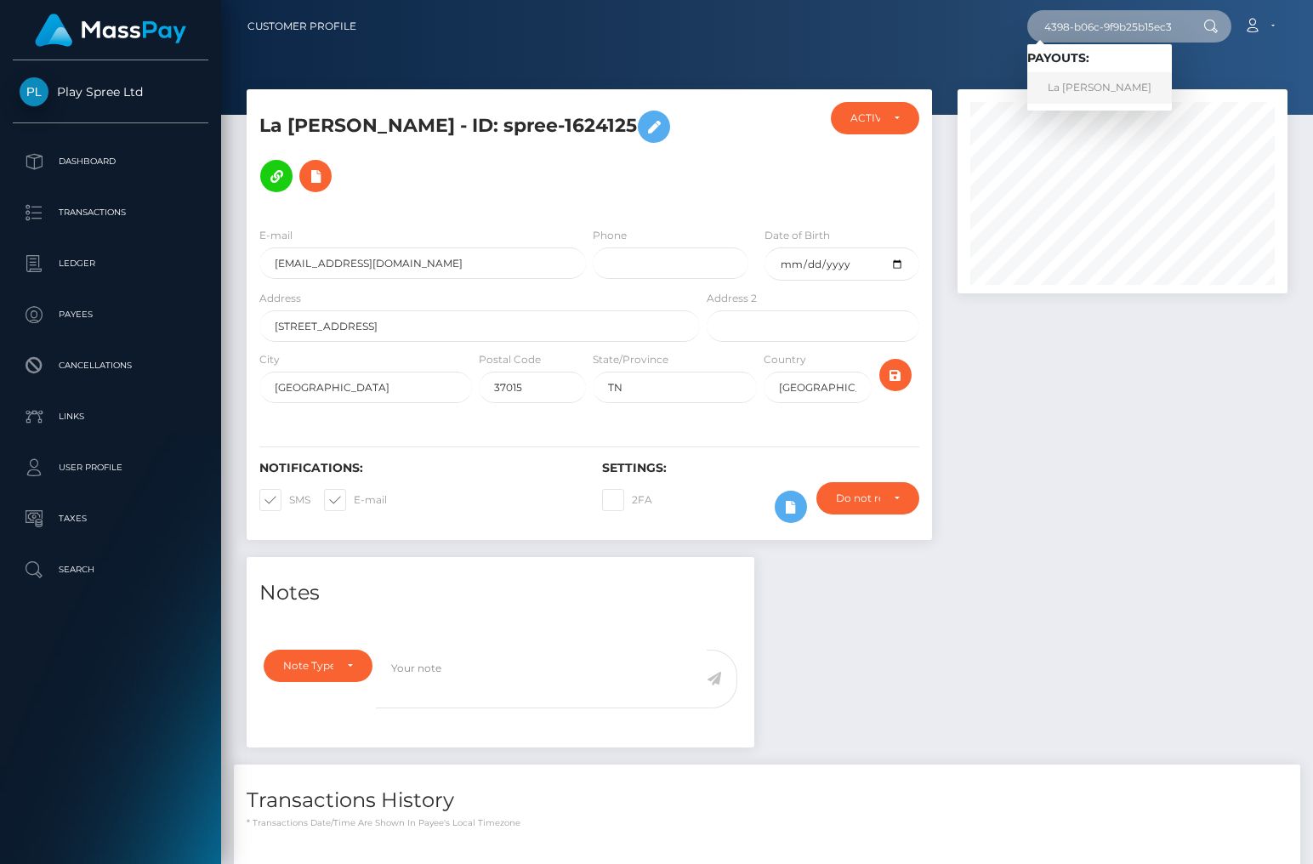
type input "69c05504-f4cb-4398-b06c-9f9b25b15ec3"
click at [1103, 91] on link "La Shane Bilbrey" at bounding box center [1099, 87] width 145 height 31
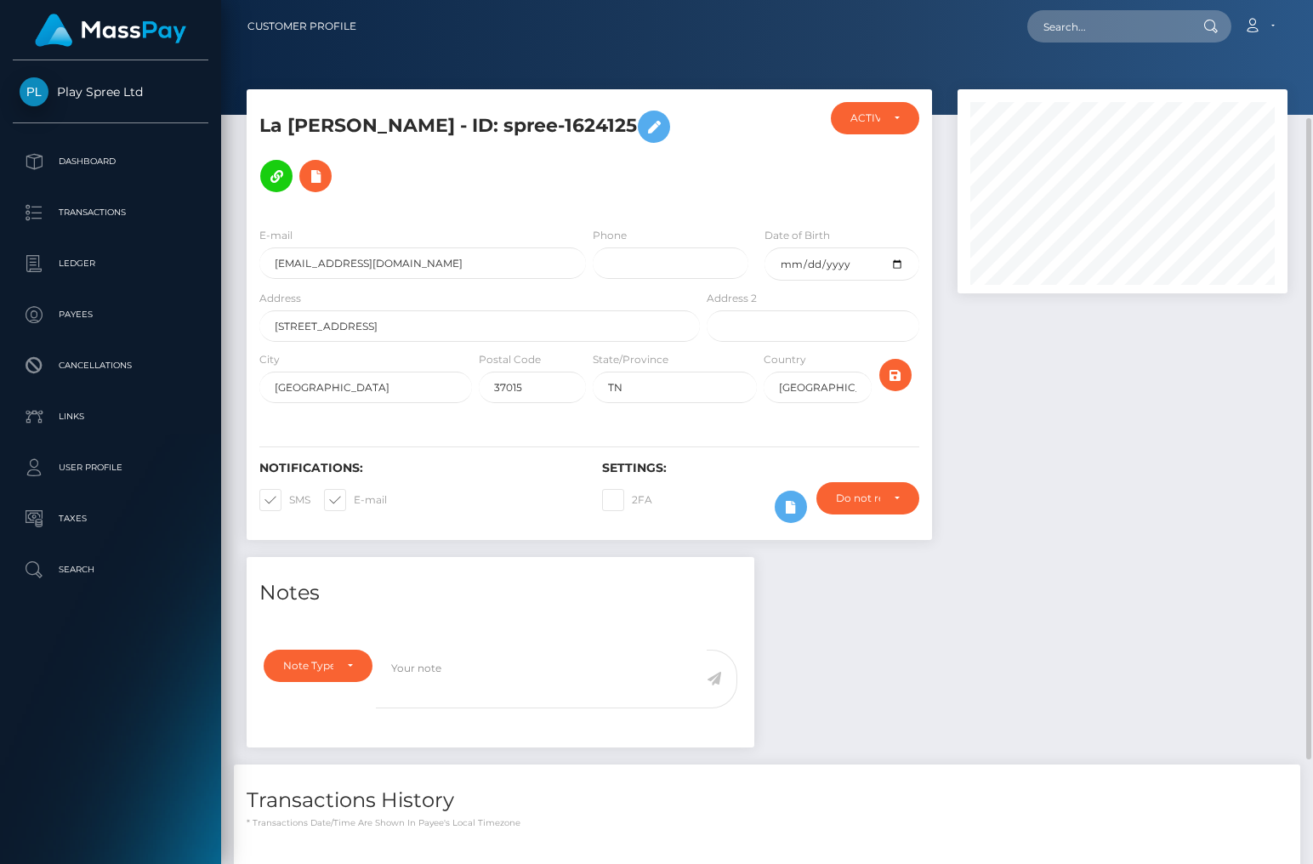
scroll to position [272, 0]
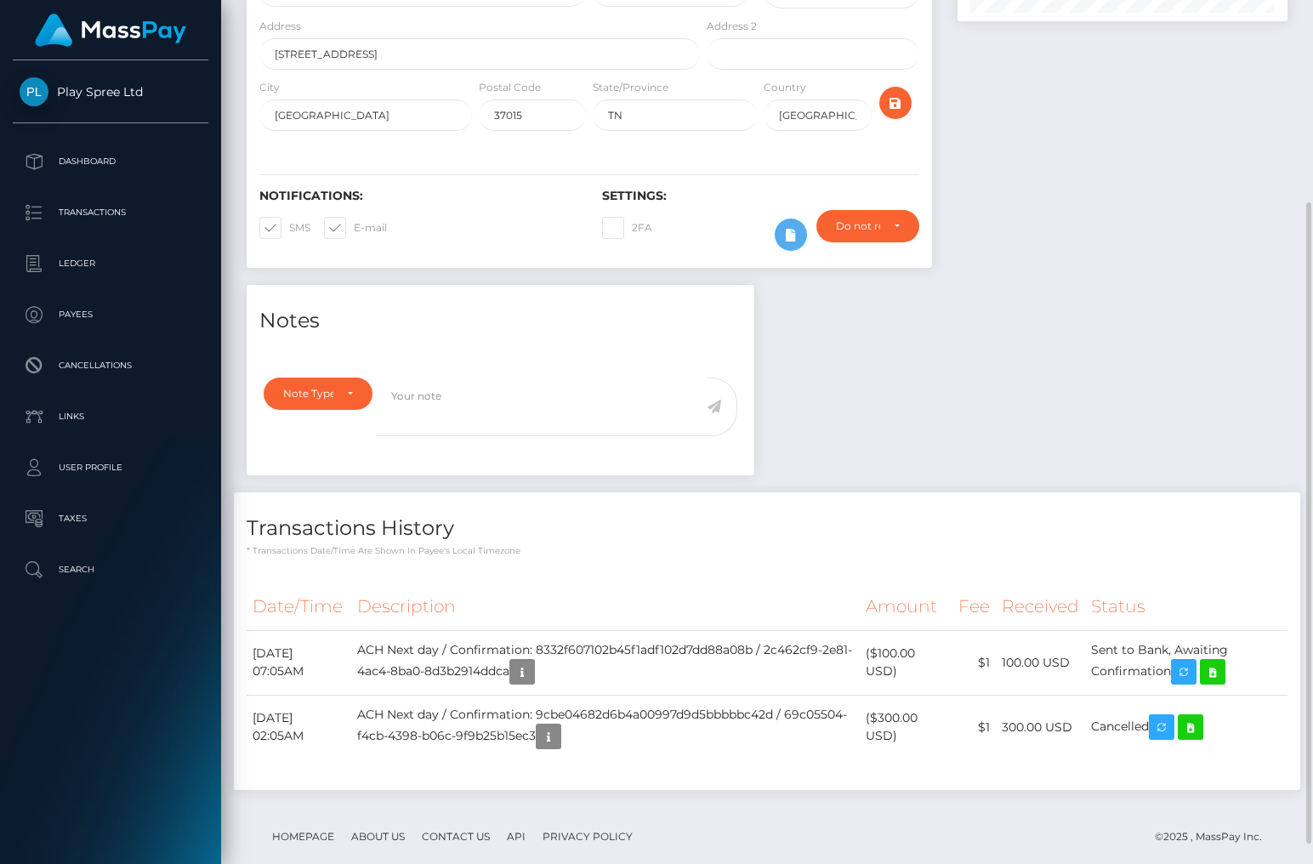
click at [1190, 525] on h4 "Transactions History" at bounding box center [767, 528] width 1041 height 30
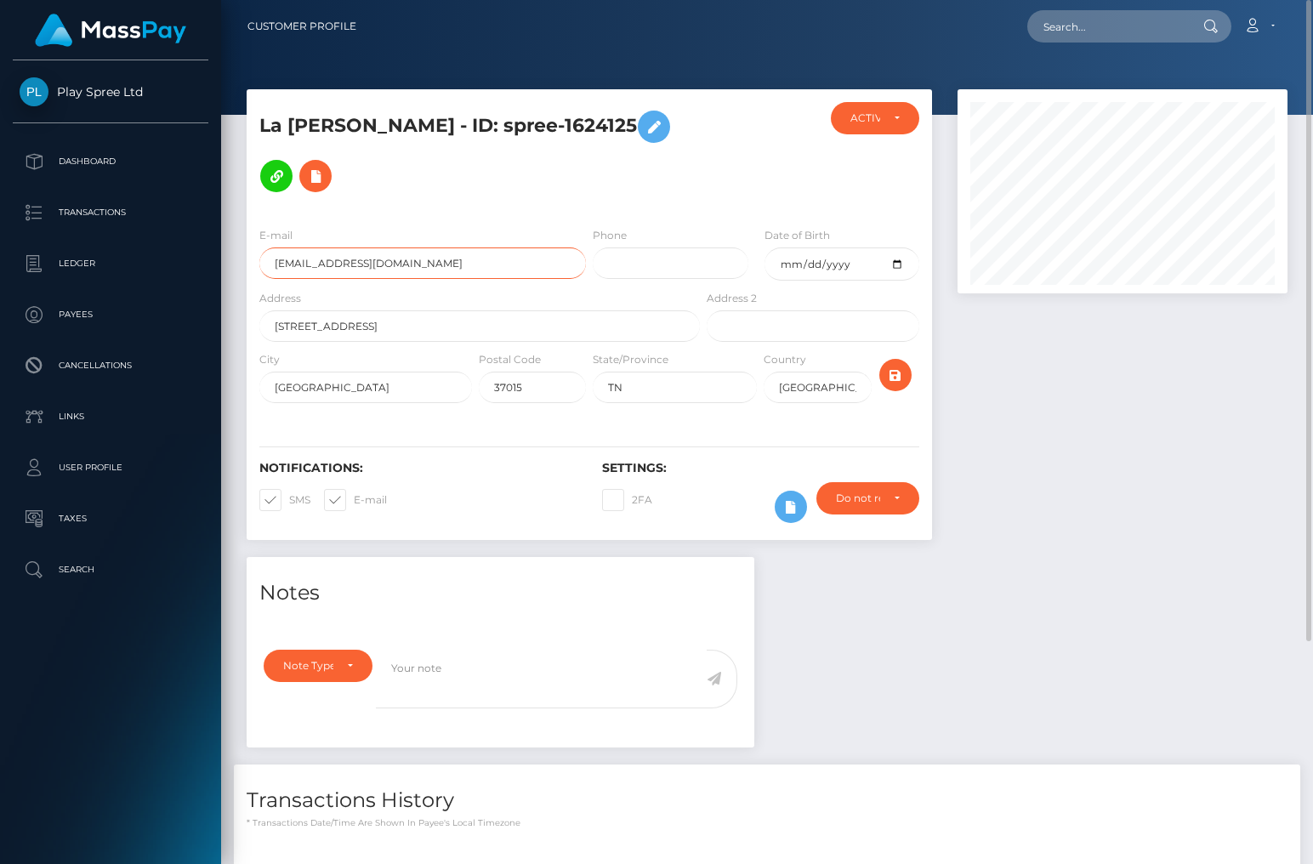
click at [326, 262] on input "[EMAIL_ADDRESS][DOMAIN_NAME]" at bounding box center [422, 262] width 326 height 31
drag, startPoint x: 1156, startPoint y: 422, endPoint x: 1131, endPoint y: 27, distance: 395.3
click at [1160, 421] on div at bounding box center [1122, 323] width 355 height 468
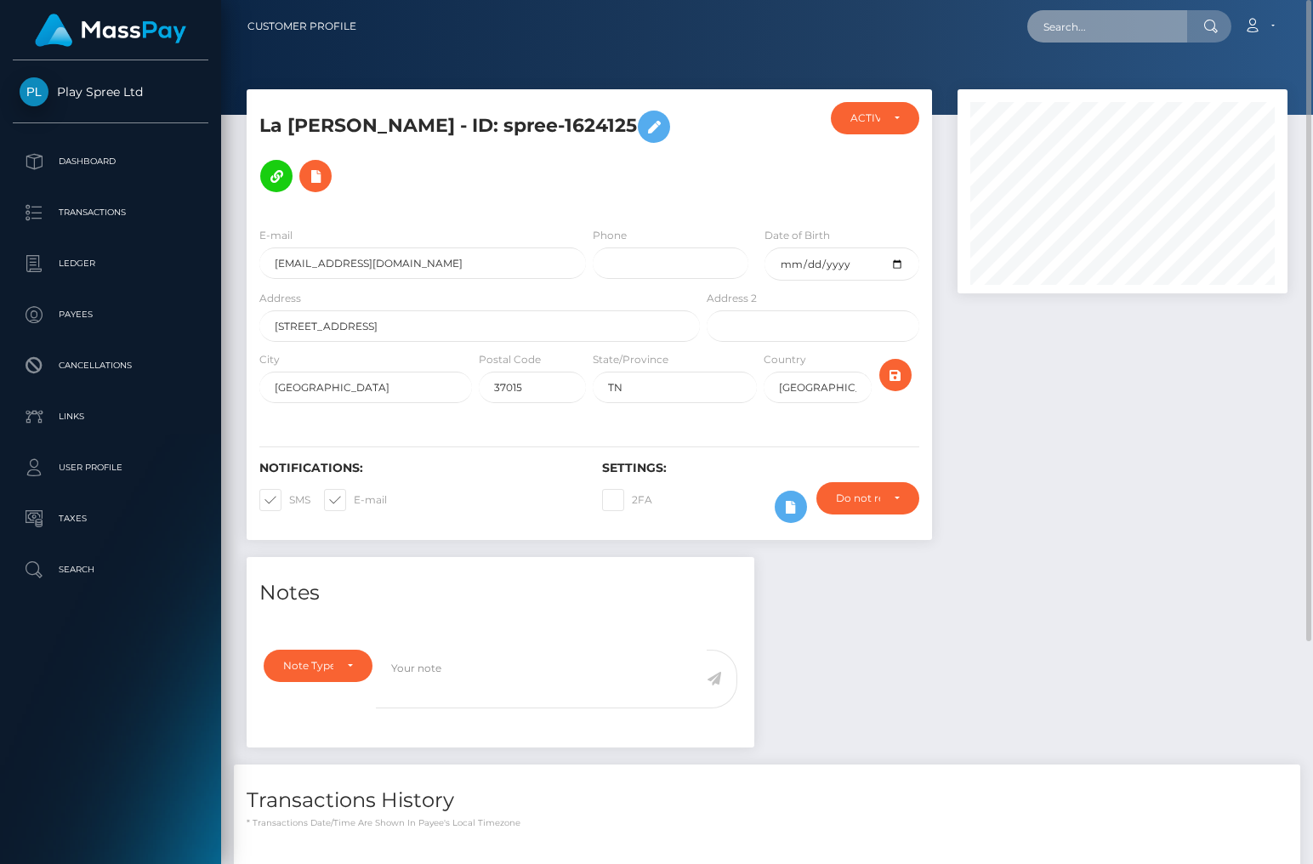
click at [1086, 24] on input "text" at bounding box center [1107, 26] width 160 height 32
paste input "6bc7aed7-b080-41d8-b079-7f6c96477364"
type input "6bc7aed7-b080-41d8-b079-7f6c96477364"
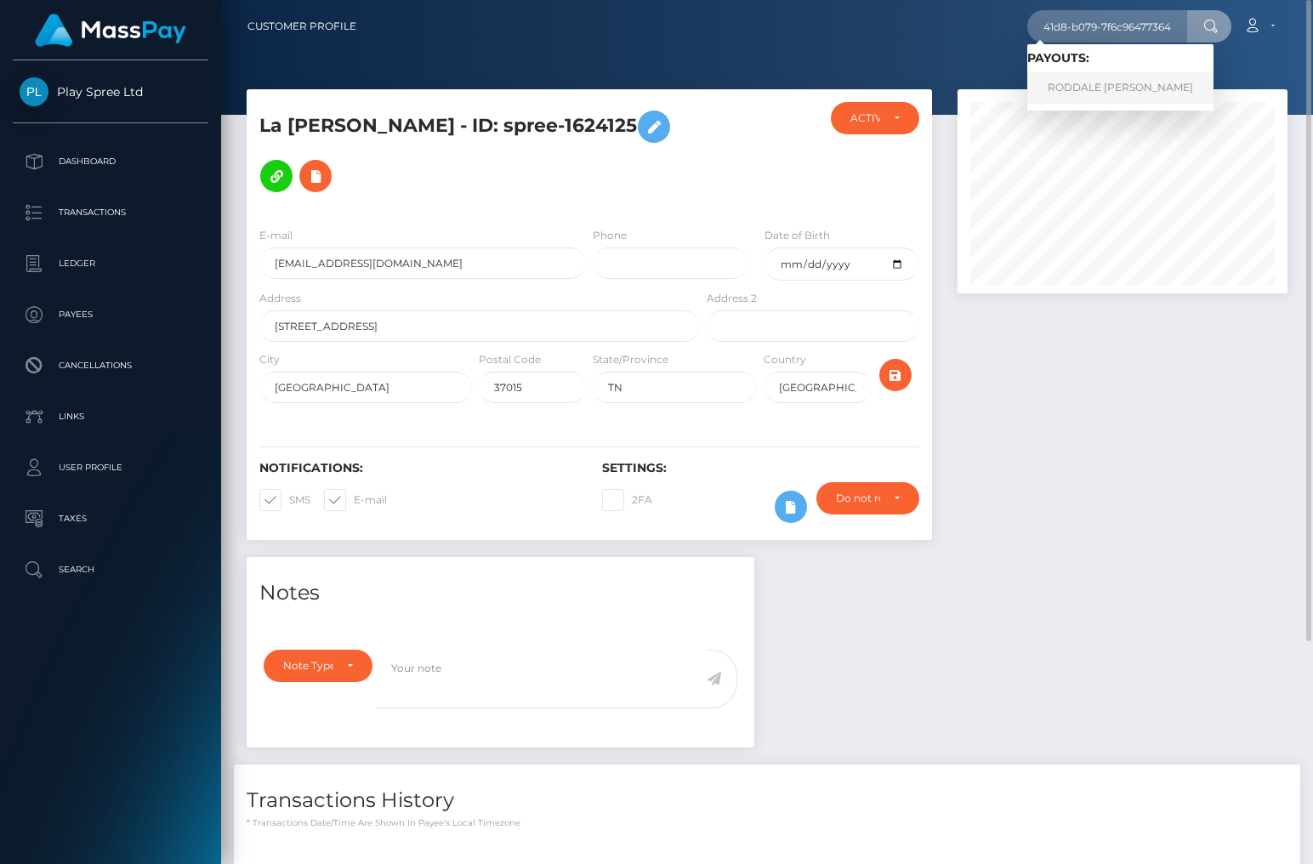
click at [1109, 88] on link "RODDALE [PERSON_NAME]" at bounding box center [1120, 87] width 186 height 31
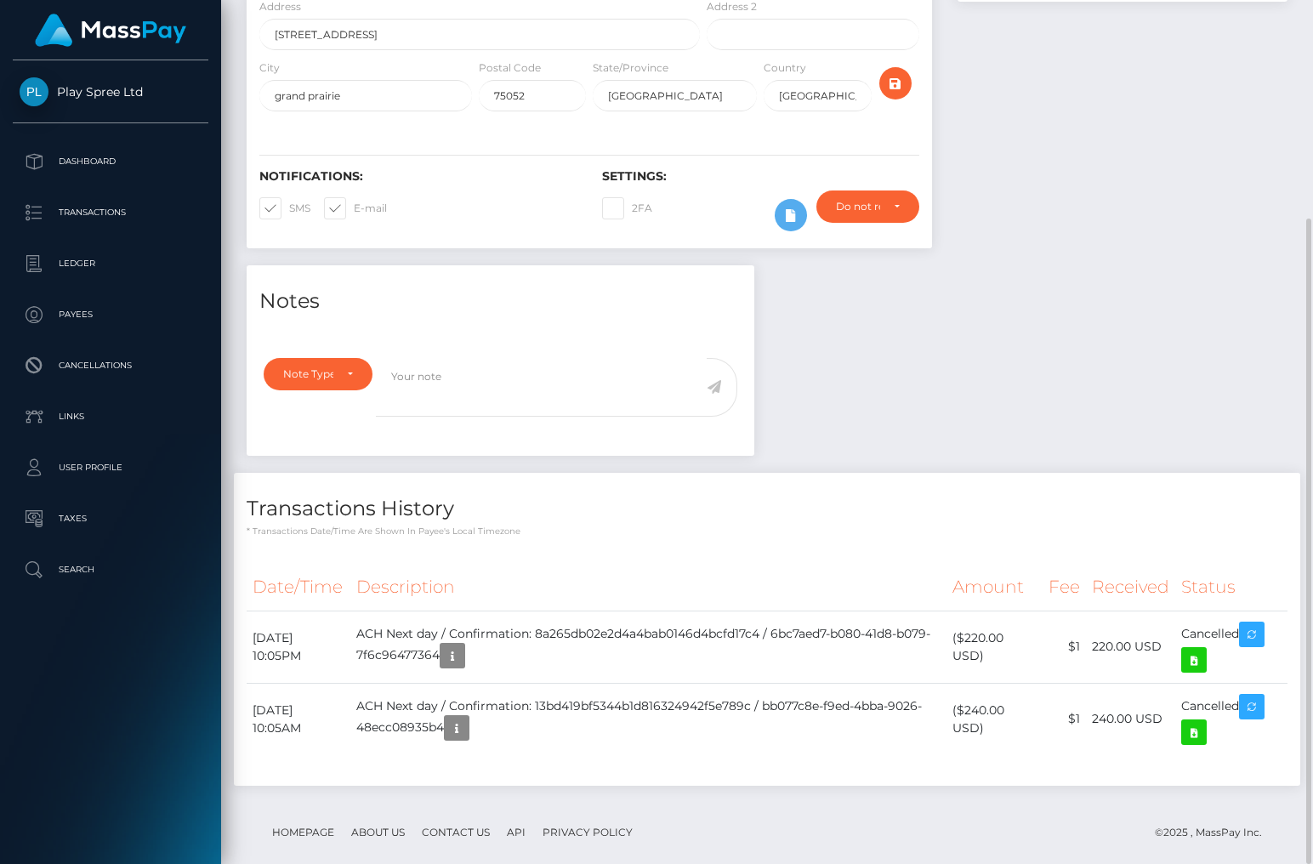
scroll to position [20, 0]
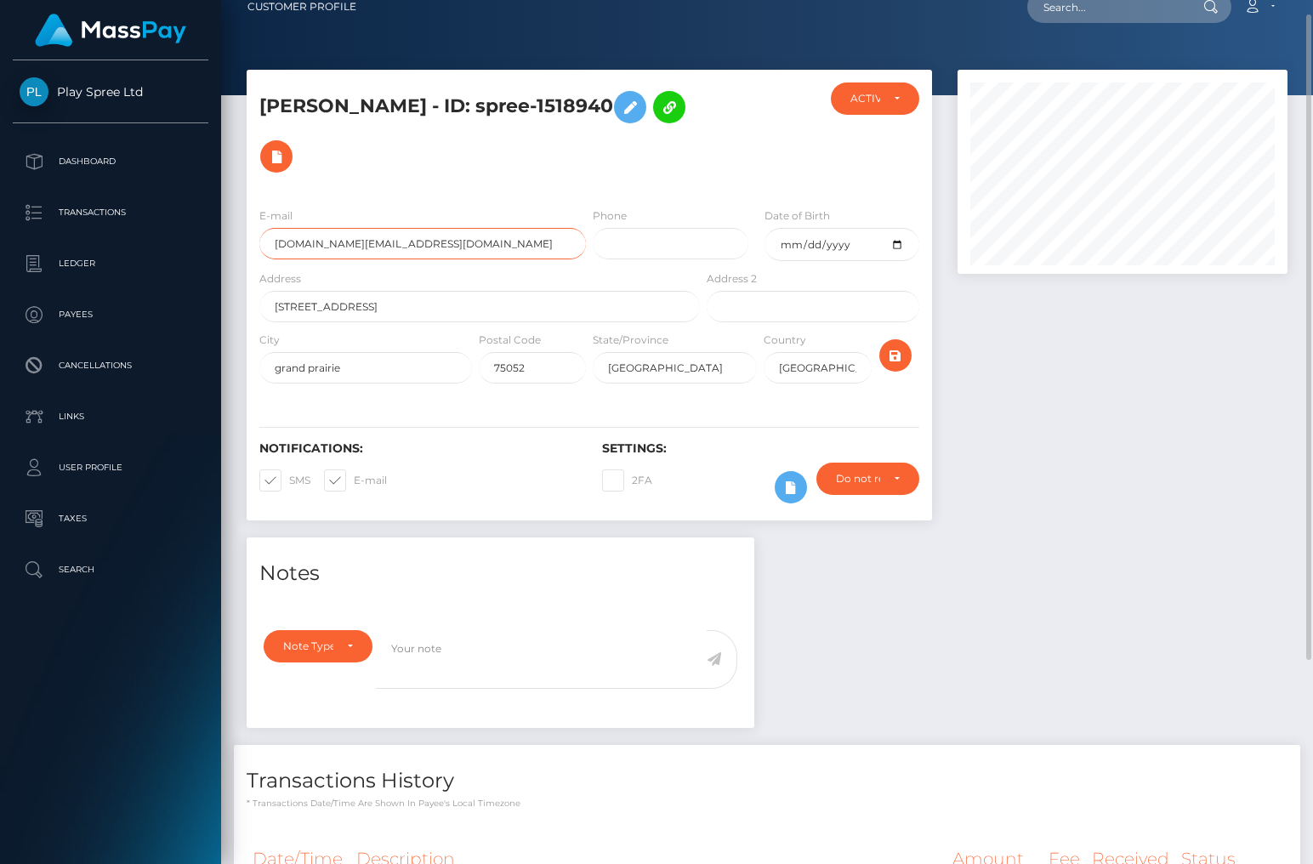
click at [360, 228] on input "[DOMAIN_NAME][EMAIL_ADDRESS][DOMAIN_NAME]" at bounding box center [422, 243] width 326 height 31
drag, startPoint x: 1049, startPoint y: 413, endPoint x: 1057, endPoint y: 388, distance: 26.6
click at [1054, 401] on div at bounding box center [1122, 304] width 355 height 468
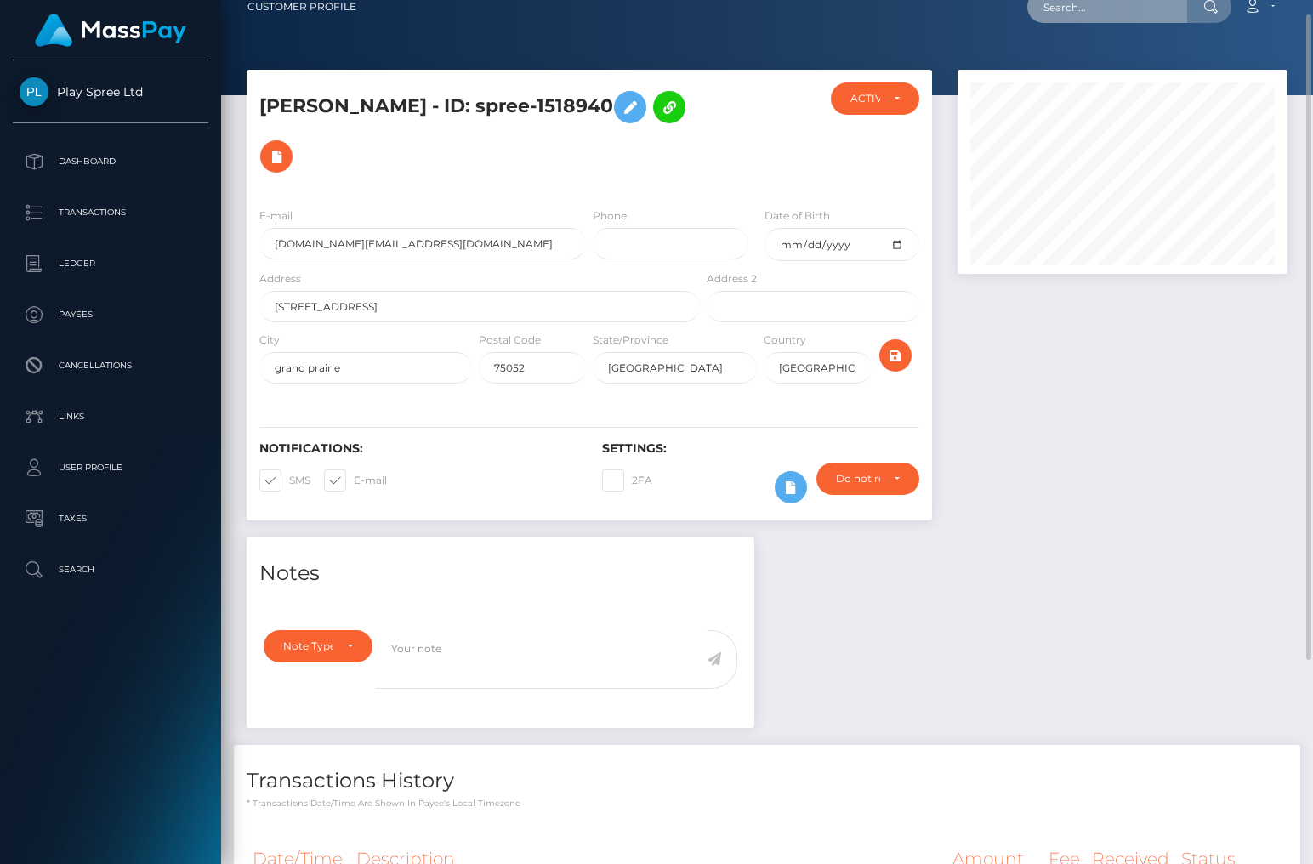
click at [1076, 9] on input "text" at bounding box center [1107, 7] width 160 height 32
paste input "1518940"
type input "1518940"
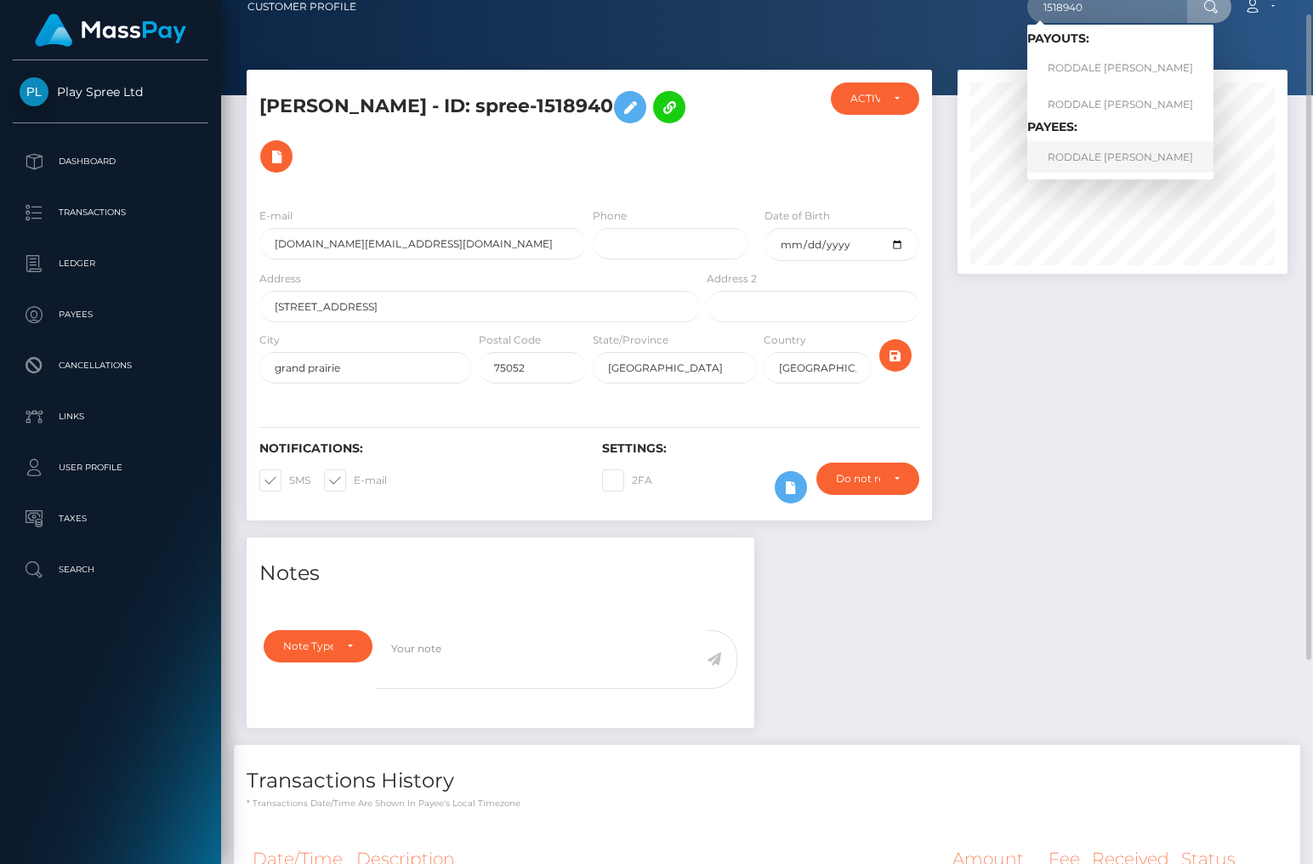
click at [1123, 158] on link "RODDALE LACHARLES SMITH" at bounding box center [1120, 156] width 186 height 31
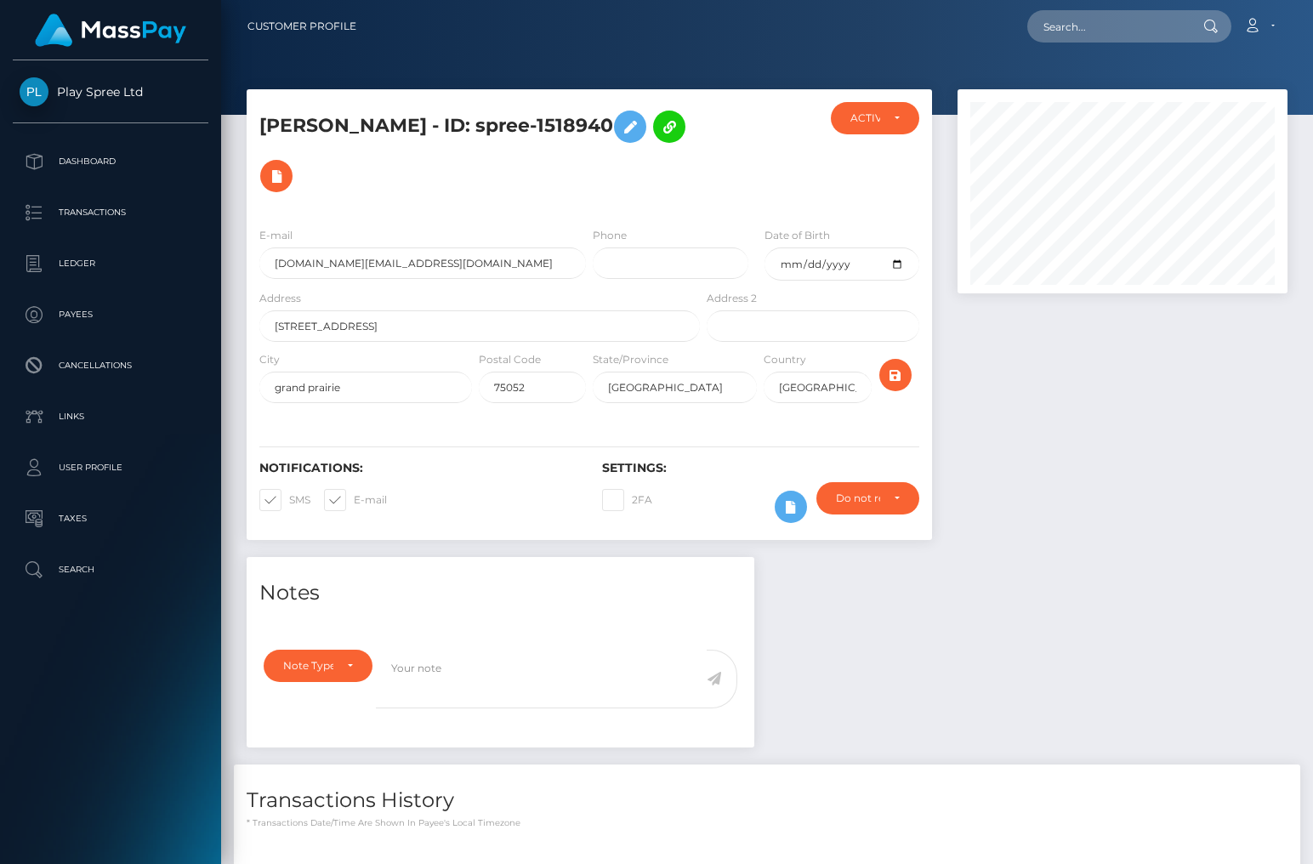
scroll to position [204, 330]
click at [995, 46] on nav "Customer Profile Loading... Loading... Account" at bounding box center [767, 26] width 1092 height 53
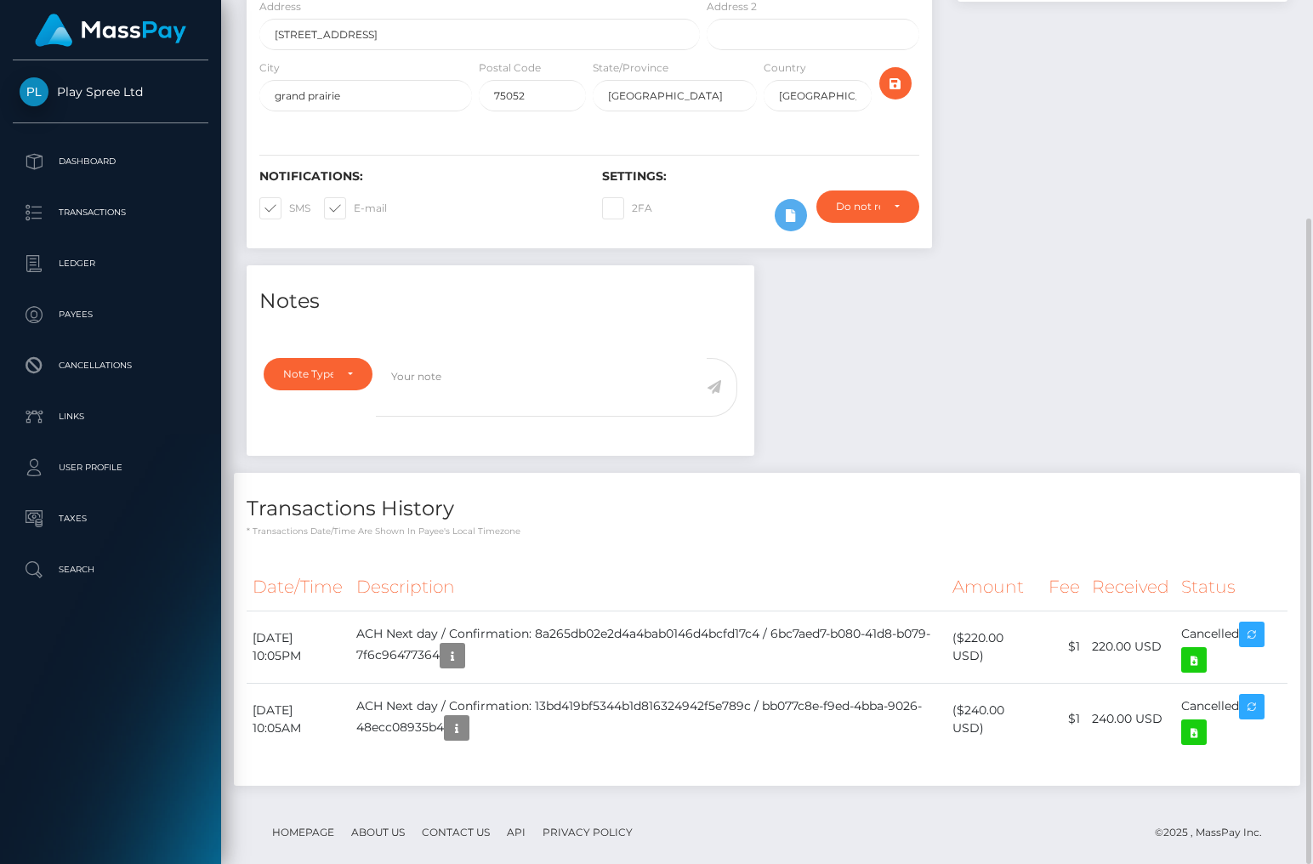
click at [837, 517] on div "Transactions History * Transactions date/time are shown in payee's local timezo…" at bounding box center [767, 629] width 1066 height 313
click at [1155, 494] on h4 "Transactions History" at bounding box center [767, 509] width 1041 height 30
click at [1146, 732] on div "Date/Time Description Amount Fee Received Status" at bounding box center [767, 670] width 1041 height 213
click at [1138, 525] on p "* Transactions date/time are shown in payee's local timezone" at bounding box center [767, 531] width 1041 height 13
click at [1135, 494] on h4 "Transactions History" at bounding box center [767, 509] width 1041 height 30
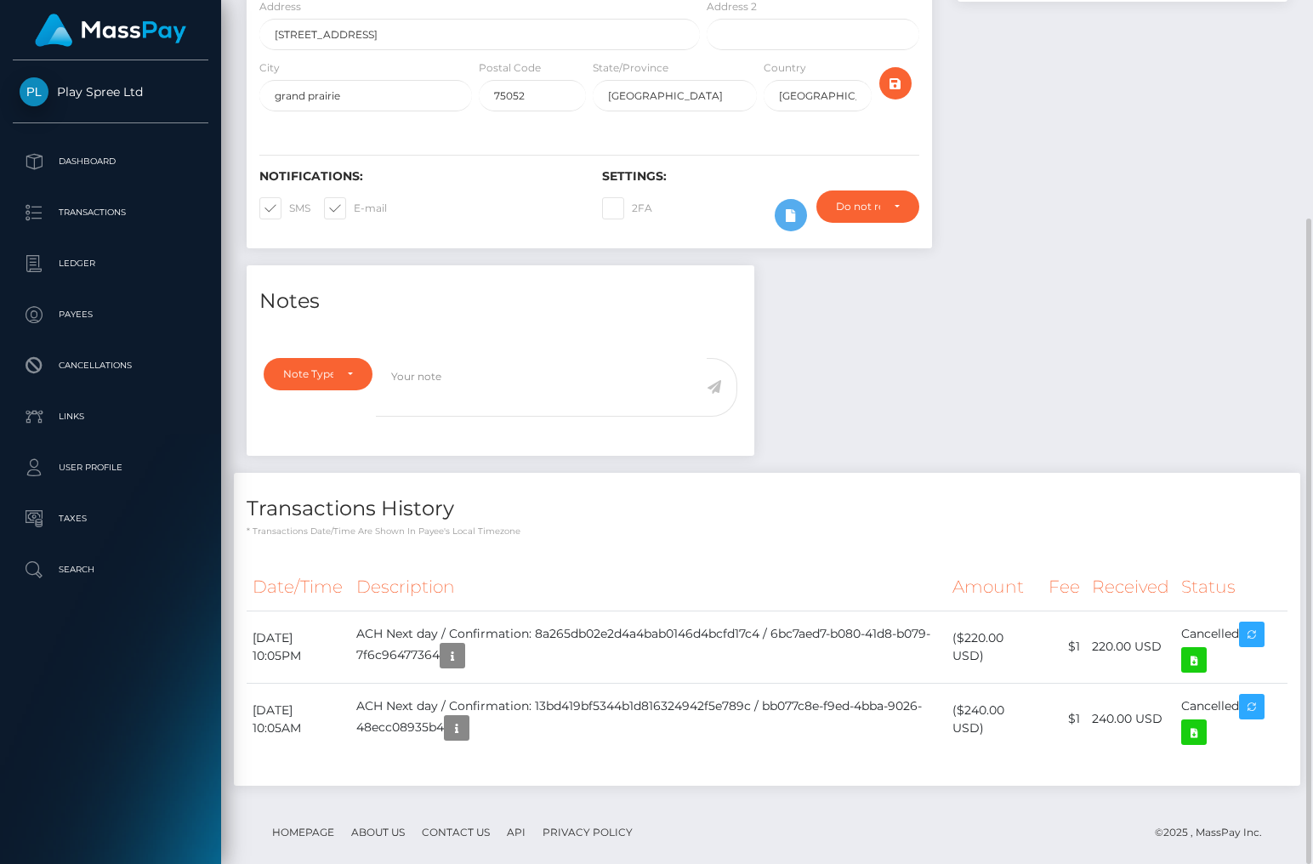
click at [1109, 765] on div "Transactions History * Transactions date/time are shown in payee's local timezo…" at bounding box center [767, 638] width 1092 height 330
click at [1194, 207] on div at bounding box center [1122, 32] width 355 height 468
